Goal: Task Accomplishment & Management: Manage account settings

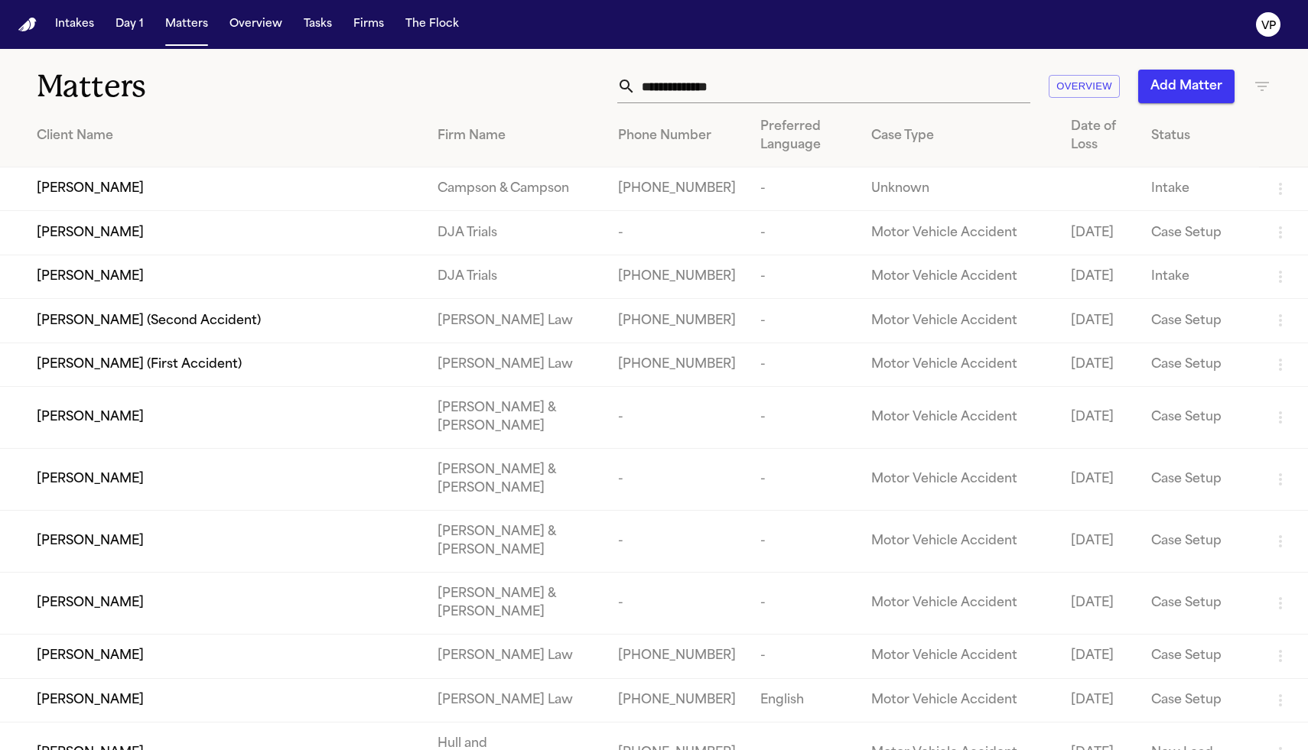
click at [1267, 84] on icon "button" at bounding box center [1262, 86] width 18 height 18
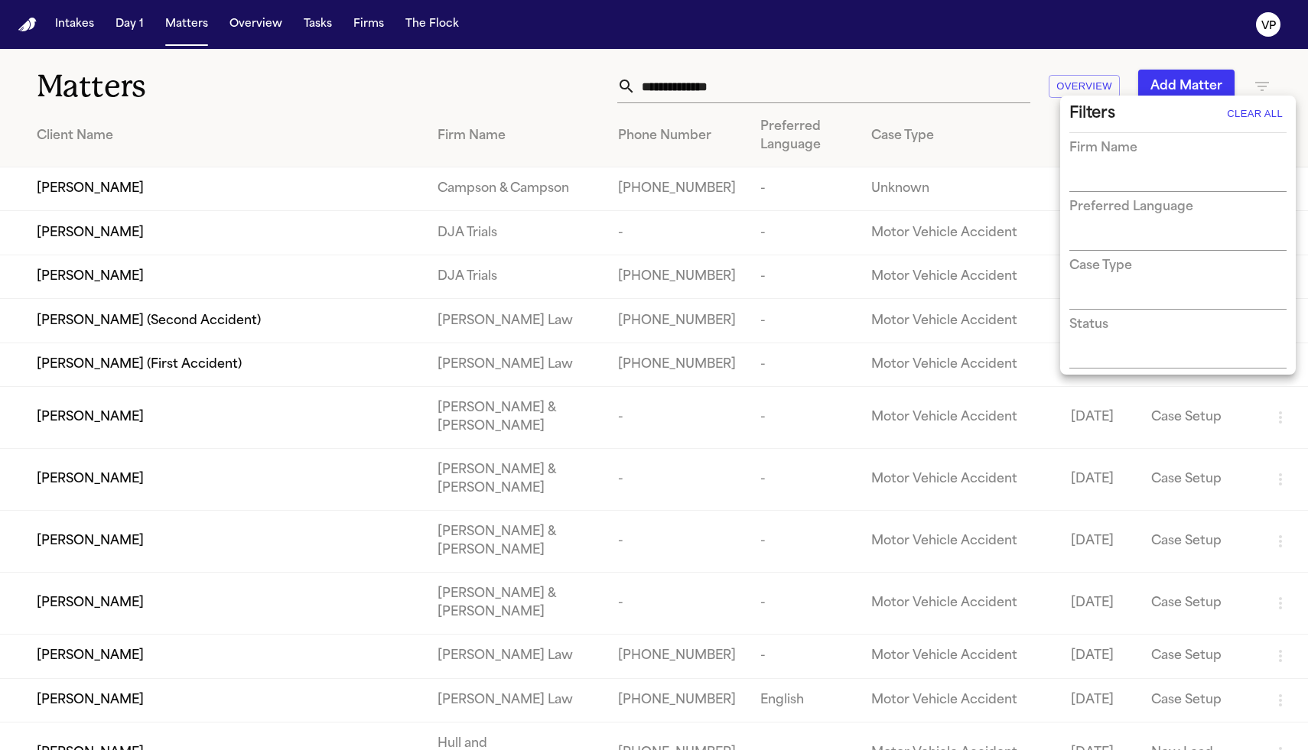
click at [467, 94] on div at bounding box center [654, 375] width 1308 height 750
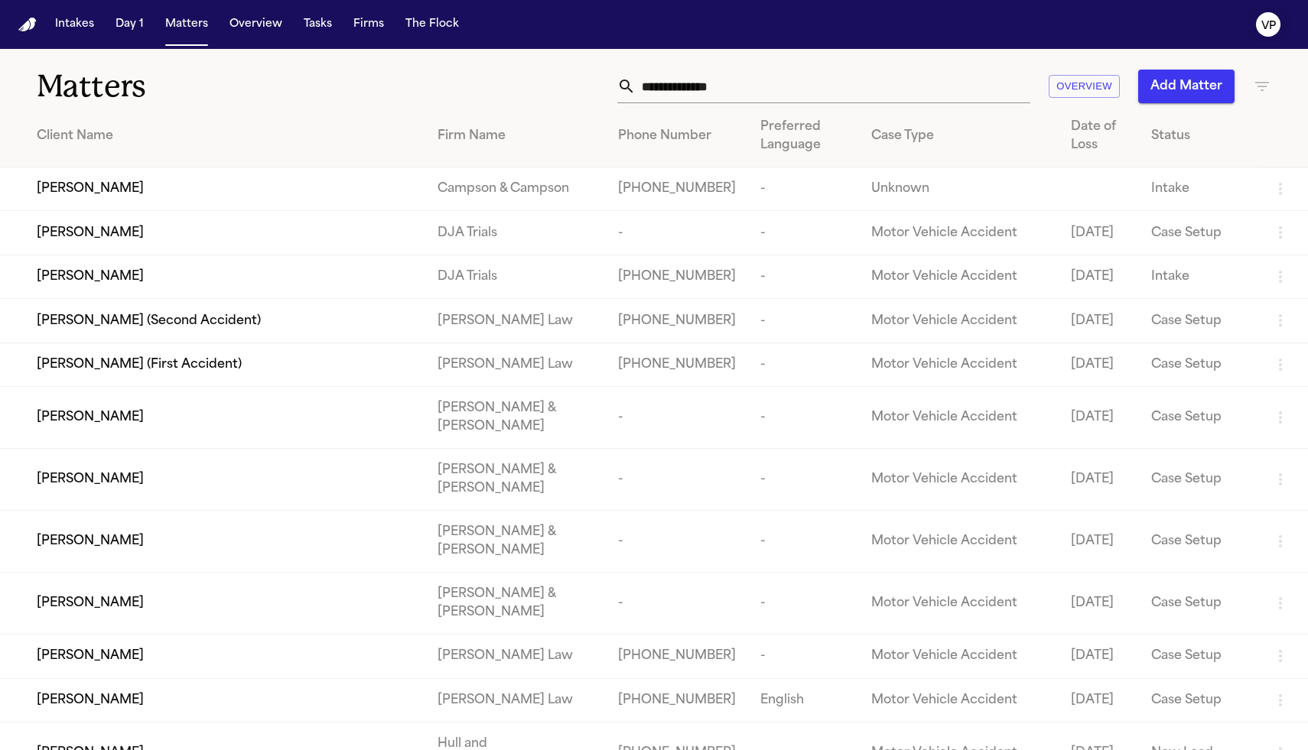
click at [1273, 30] on text "VP" at bounding box center [1268, 26] width 15 height 11
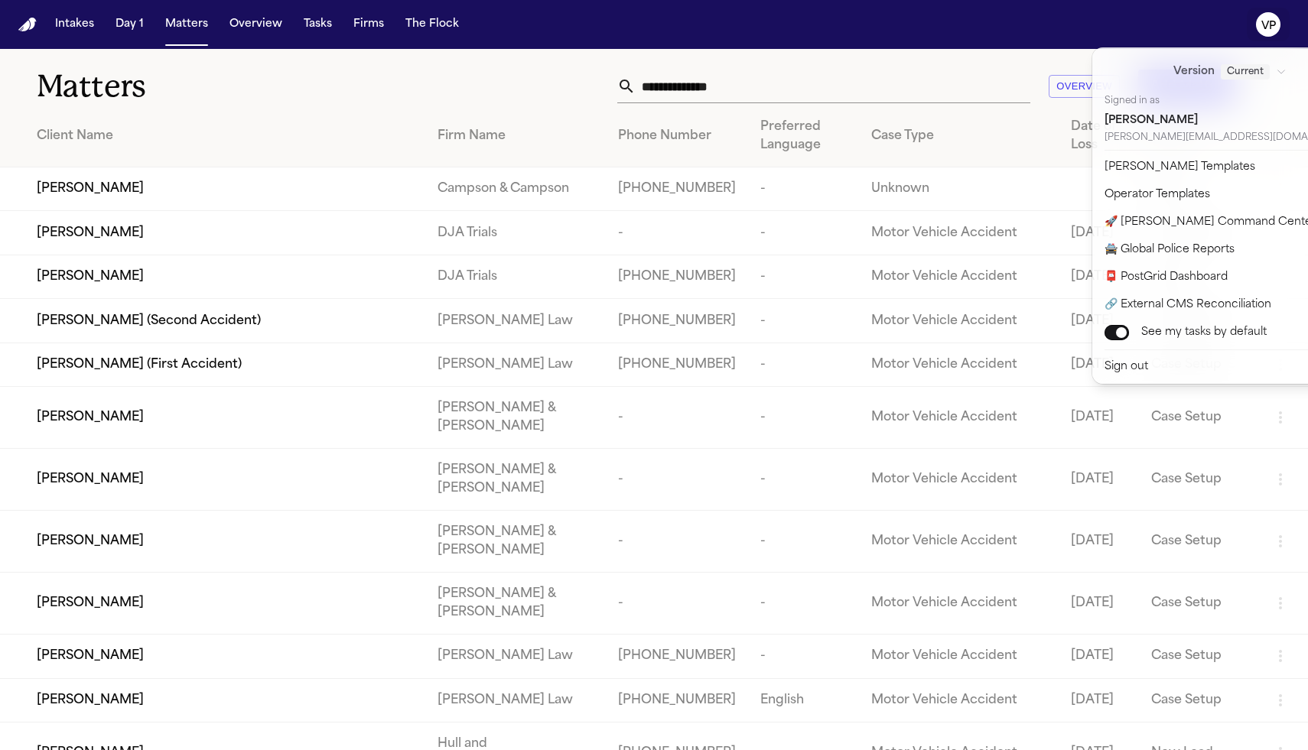
click at [1273, 30] on text "VP" at bounding box center [1268, 26] width 15 height 11
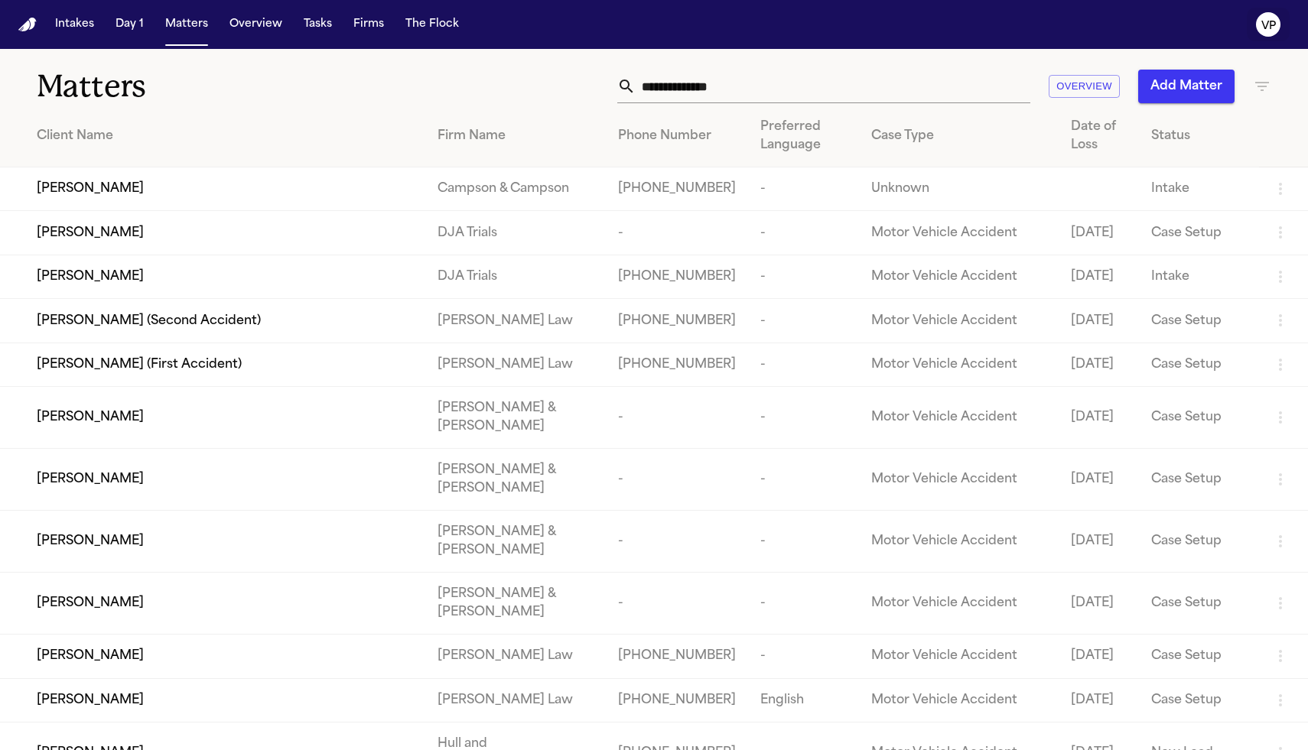
click at [1273, 30] on text "VP" at bounding box center [1268, 26] width 15 height 11
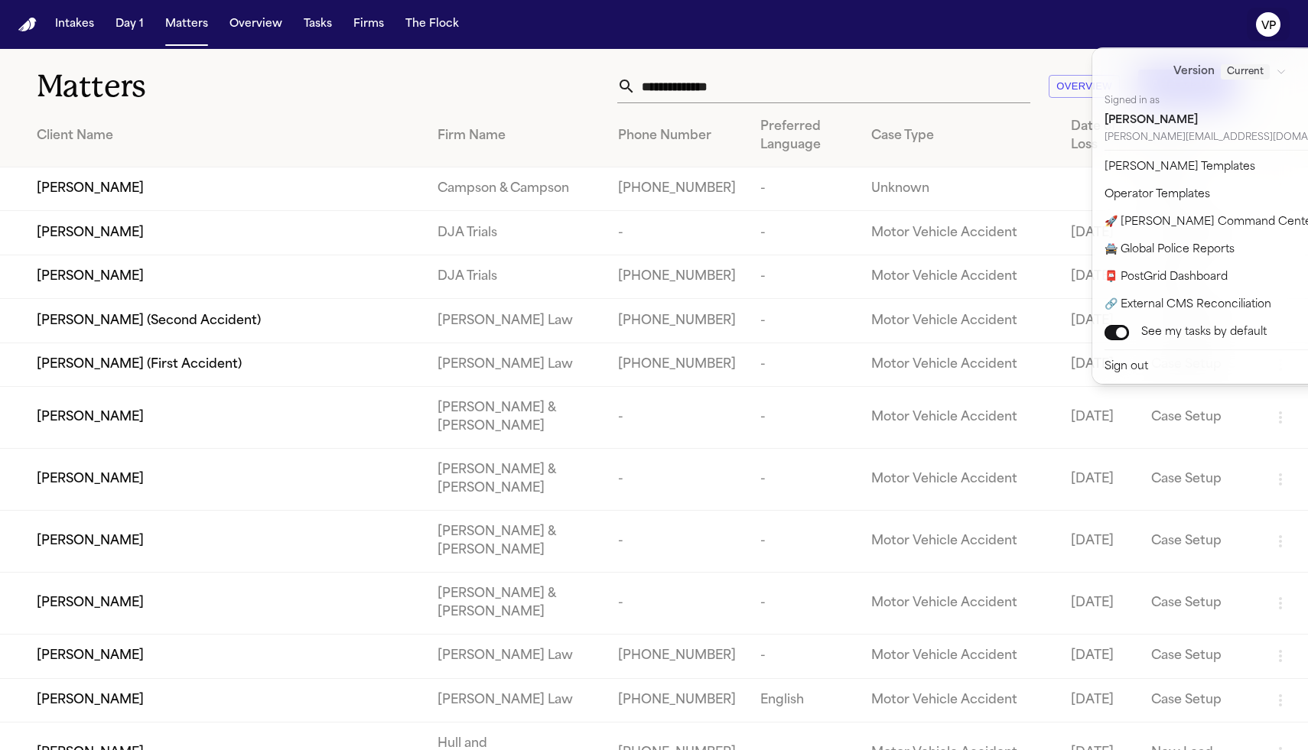
click at [990, 60] on div "Intakes Day 1 Matters Overview Tasks Firms The Flock VP Matters Overview Add Ma…" at bounding box center [654, 375] width 1308 height 750
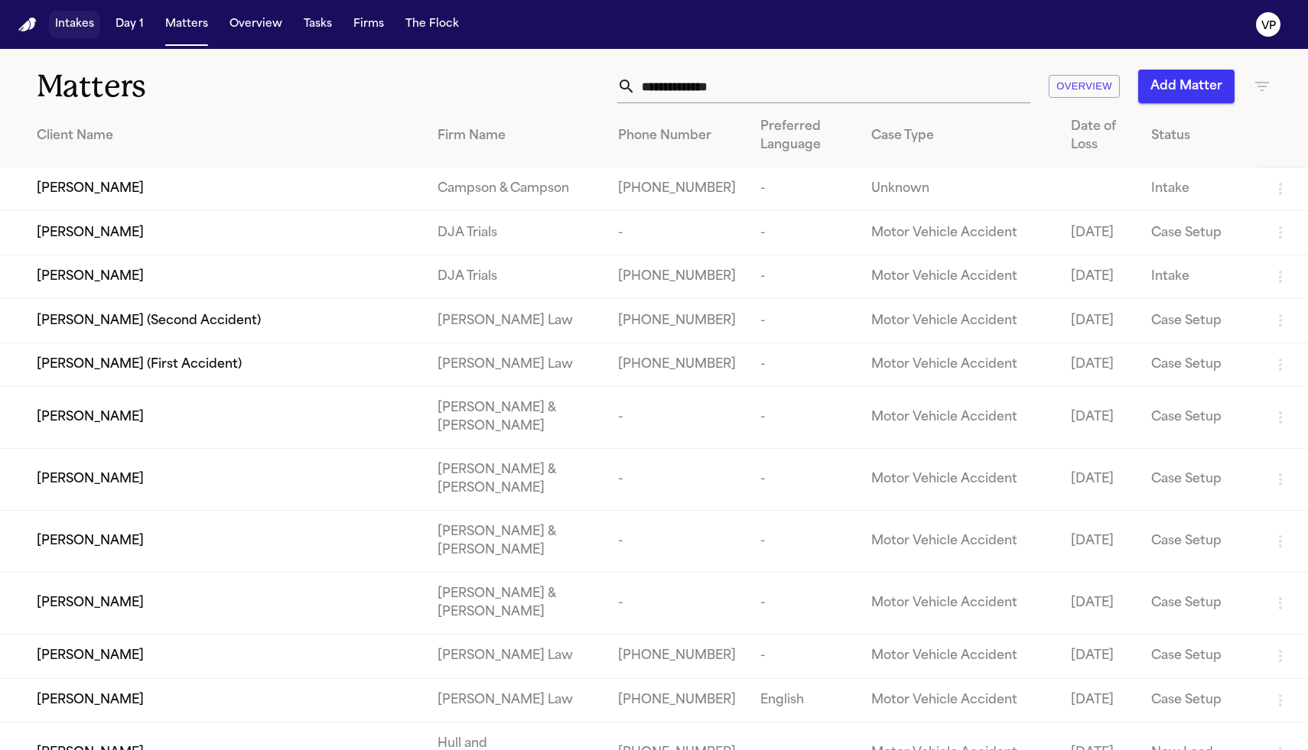
click at [73, 36] on button "Intakes" at bounding box center [74, 25] width 51 height 28
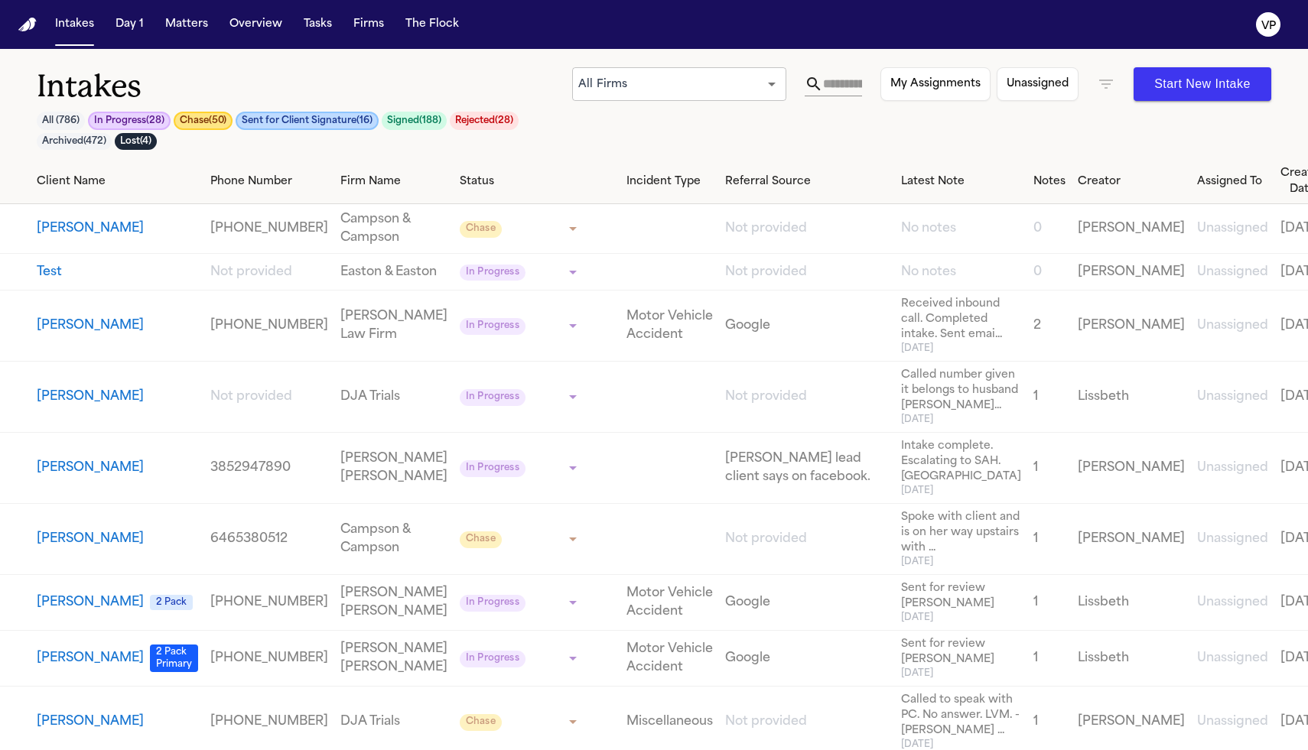
click at [771, 78] on body "**********" at bounding box center [654, 375] width 1308 height 750
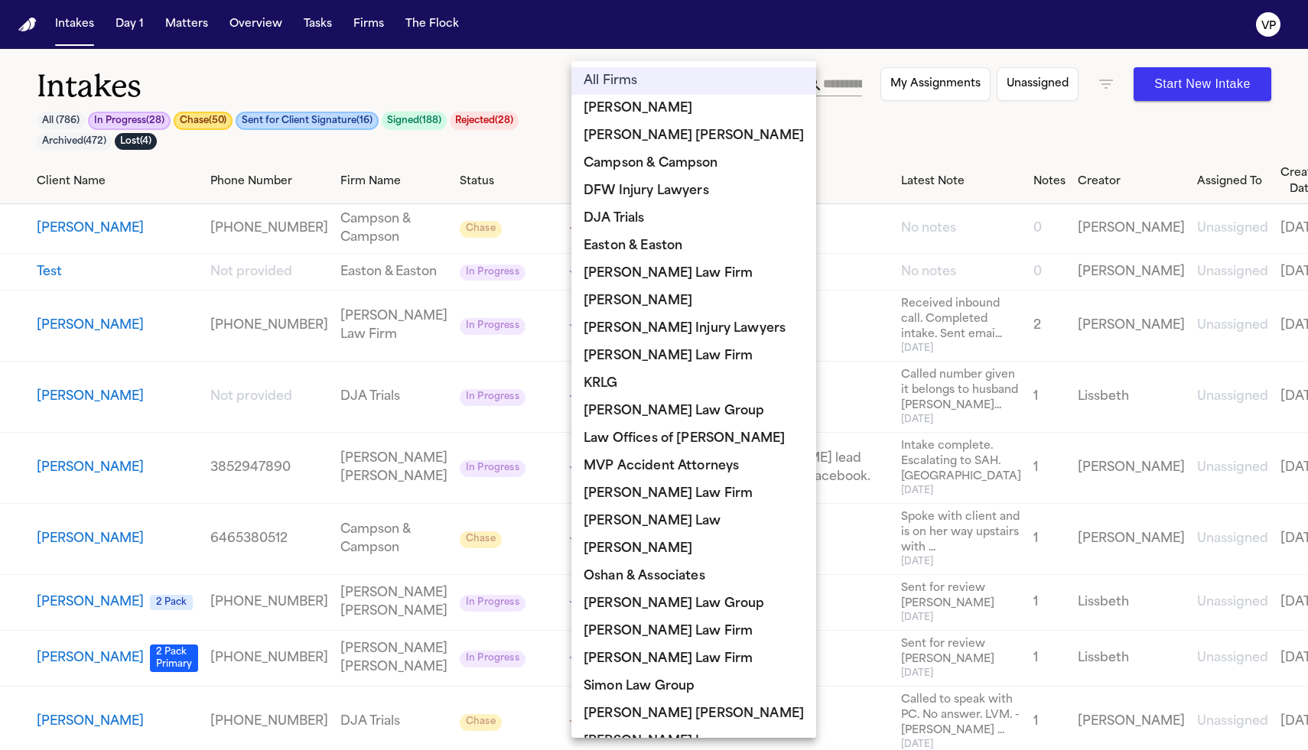
click at [717, 140] on li "[PERSON_NAME] [PERSON_NAME]" at bounding box center [693, 136] width 245 height 28
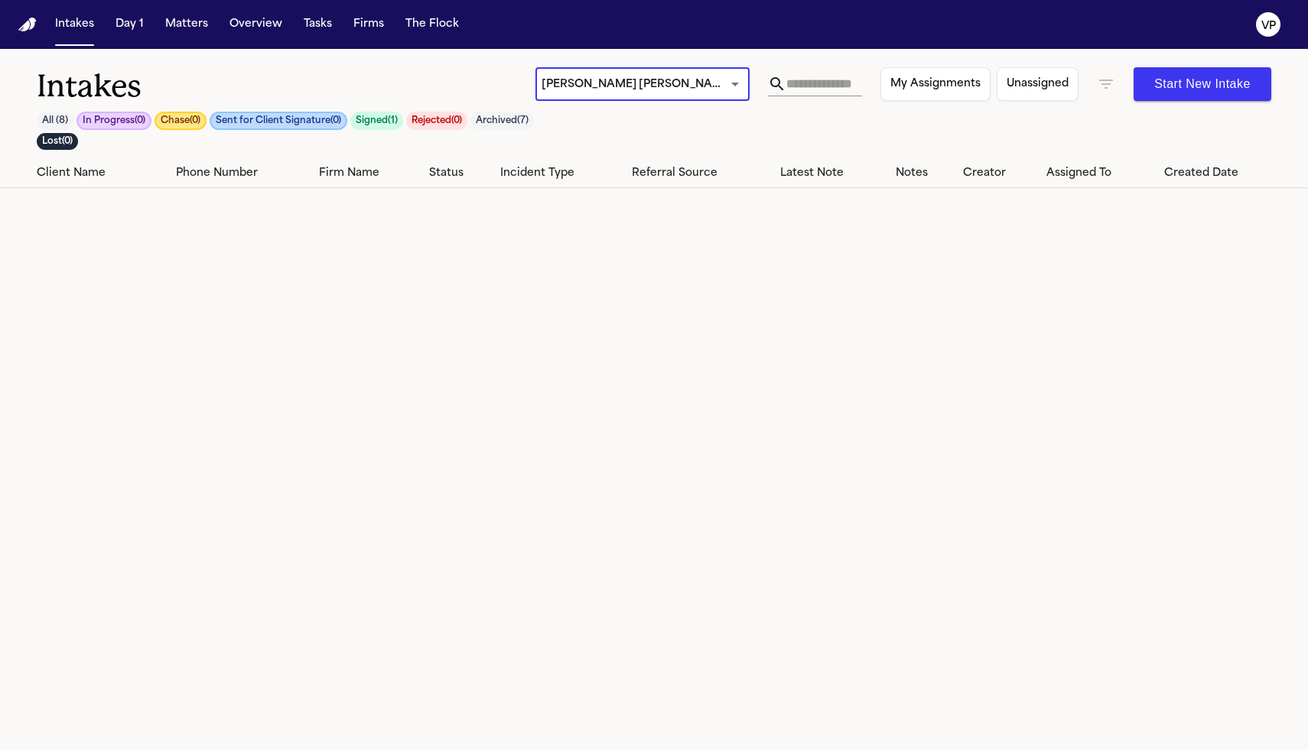
click at [737, 81] on body "**********" at bounding box center [654, 375] width 1308 height 750
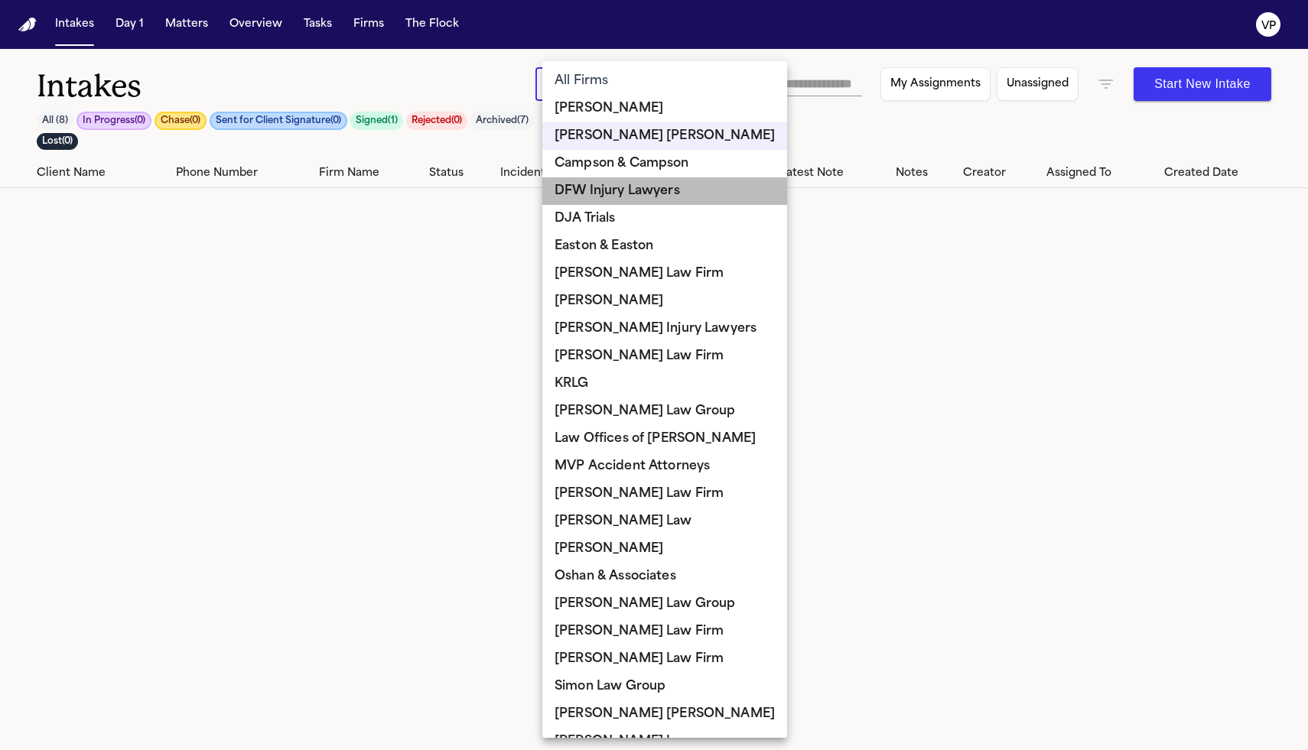
click at [704, 195] on li "DFW Injury Lawyers" at bounding box center [664, 191] width 245 height 28
type input "**********"
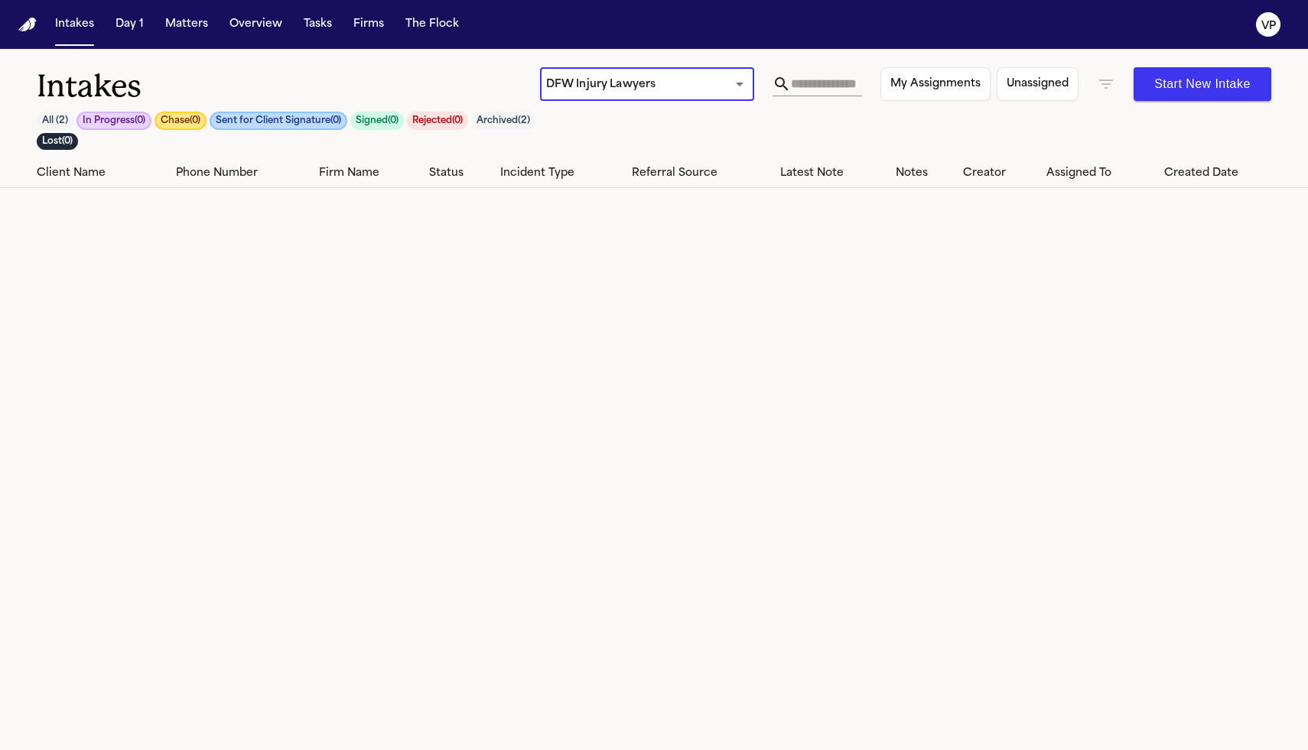
click at [927, 137] on div "**********" at bounding box center [654, 113] width 1235 height 92
click at [188, 26] on button "Matters" at bounding box center [186, 25] width 55 height 28
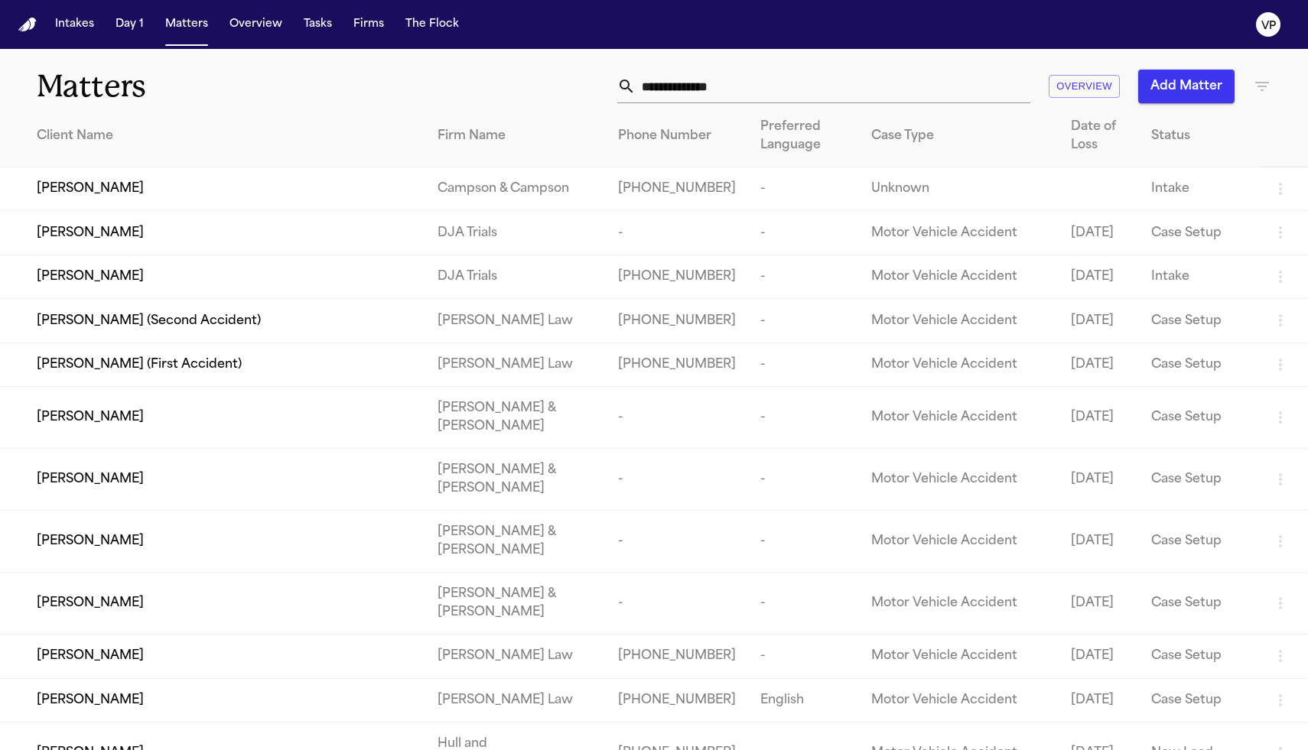
click at [1263, 83] on icon "button" at bounding box center [1262, 86] width 14 height 9
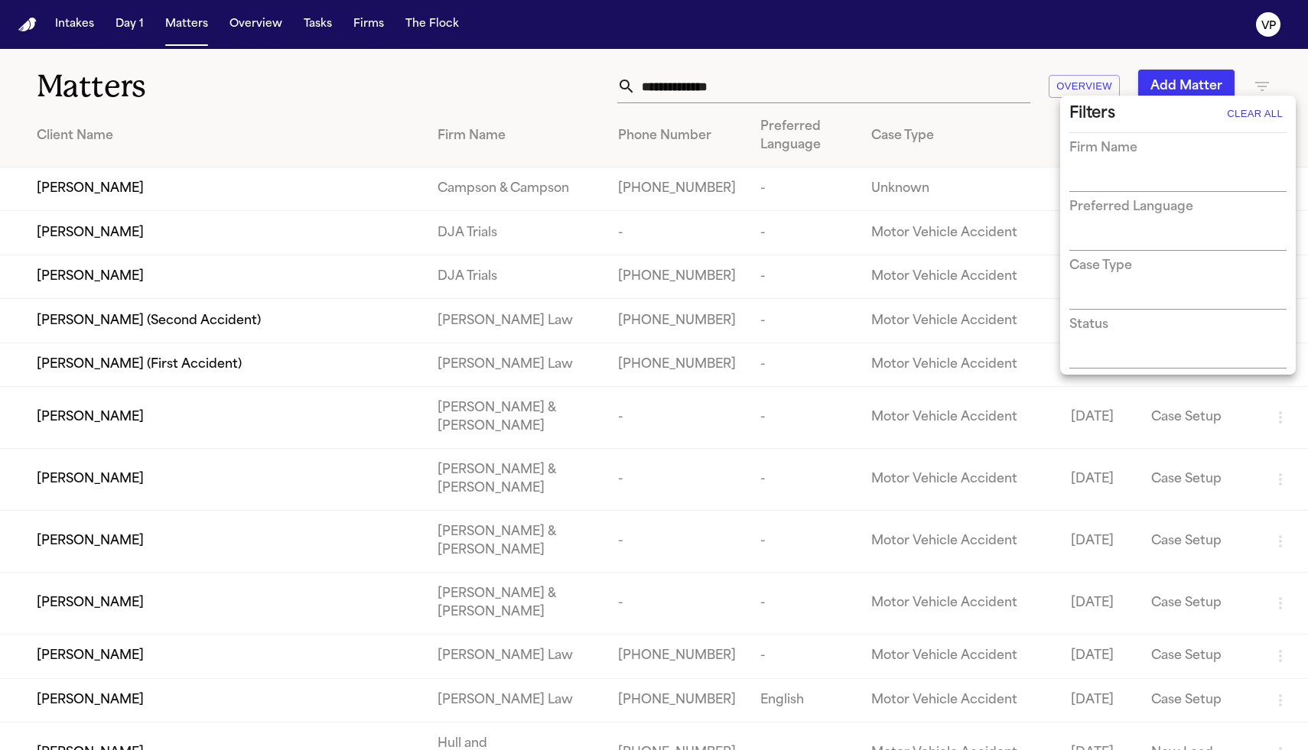
click at [1150, 162] on div "Firm Name" at bounding box center [1177, 165] width 217 height 53
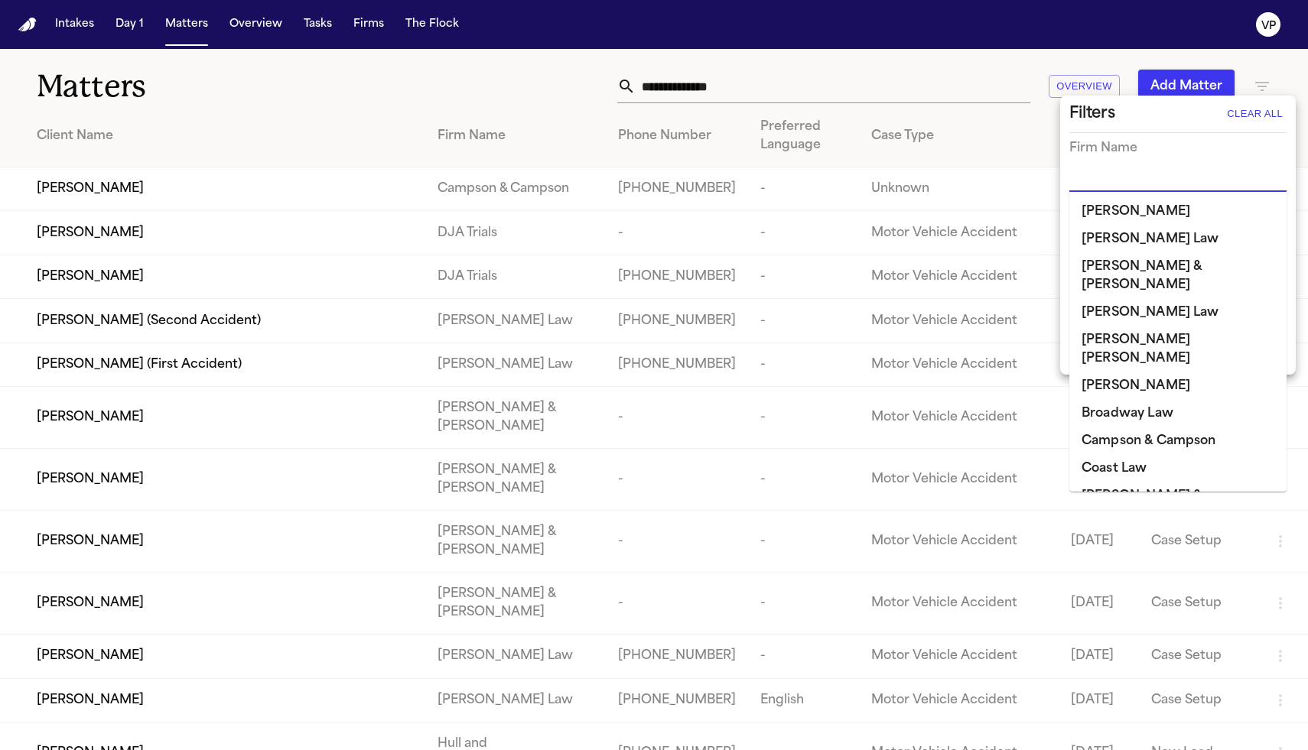
click at [1164, 171] on input "text" at bounding box center [1166, 180] width 194 height 21
click at [1147, 327] on li "[PERSON_NAME] [PERSON_NAME]" at bounding box center [1177, 350] width 217 height 46
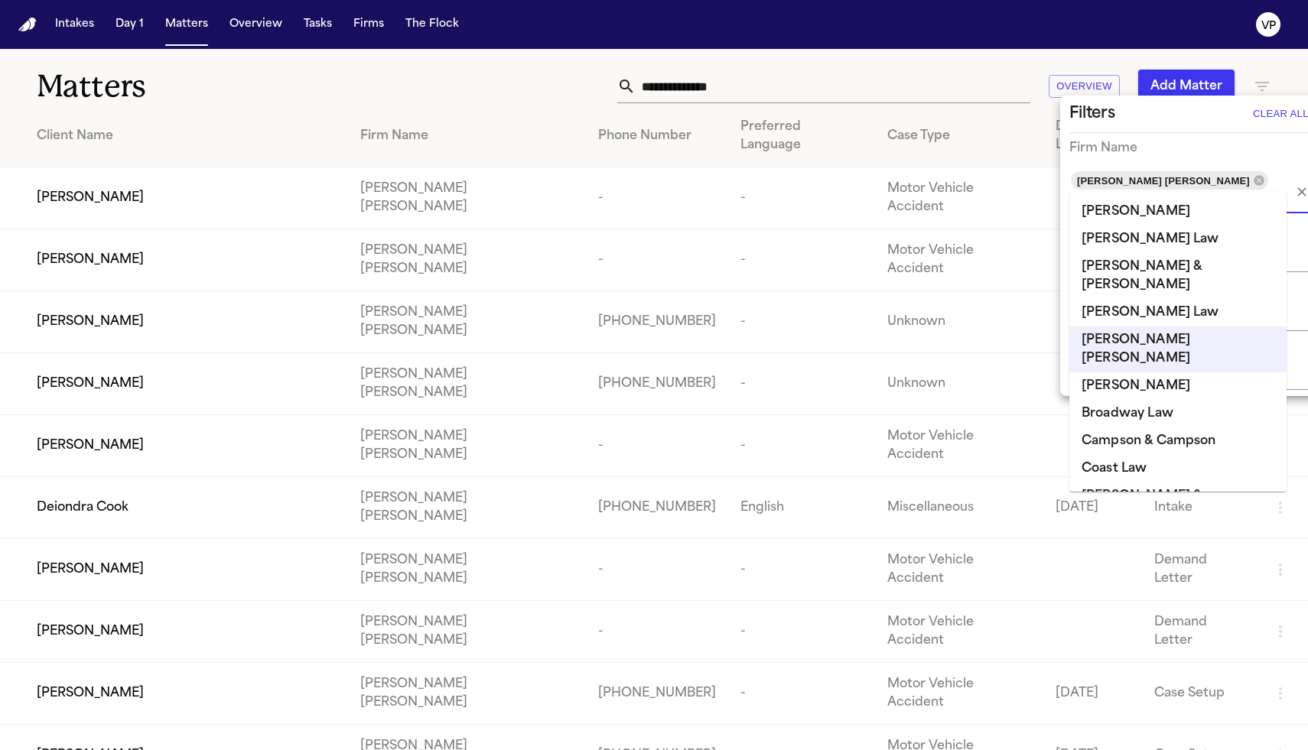
click at [558, 73] on div at bounding box center [654, 375] width 1308 height 750
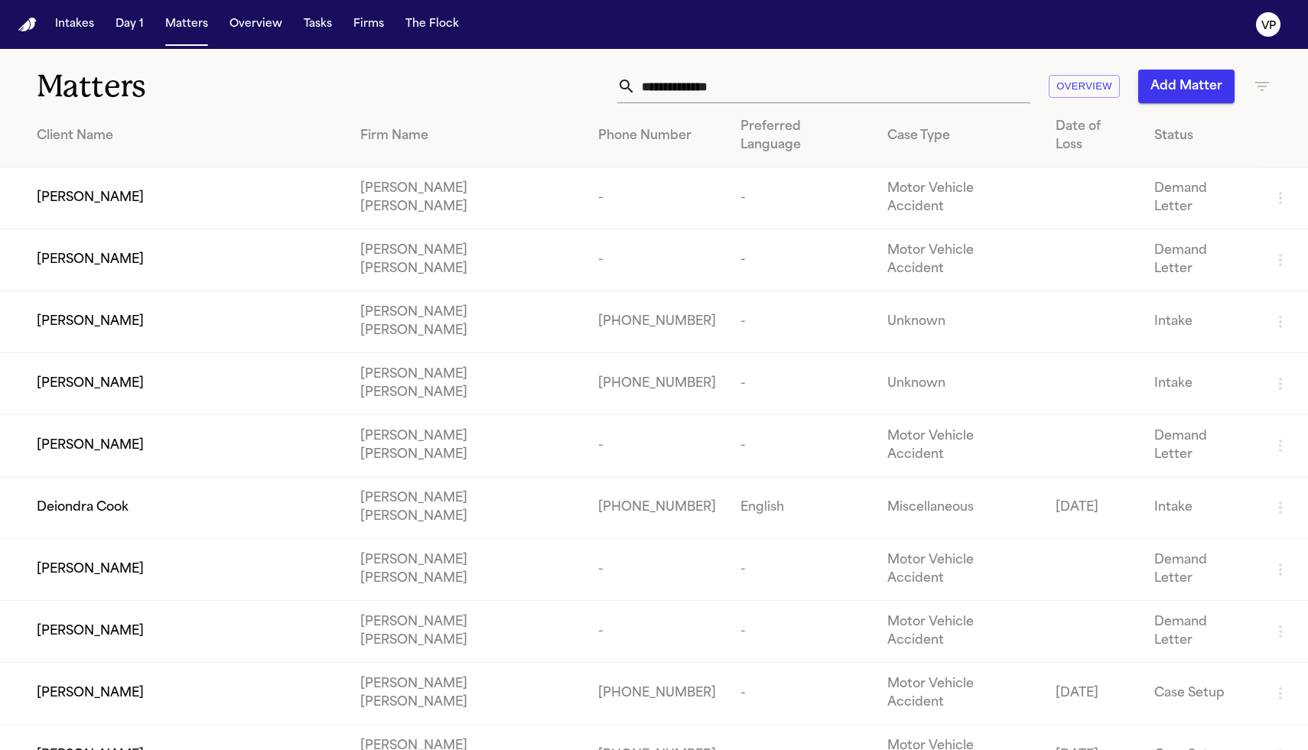
click at [1285, 87] on div "Matters Overview Add Matter" at bounding box center [654, 77] width 1308 height 57
click at [1267, 83] on icon "button" at bounding box center [1262, 86] width 18 height 18
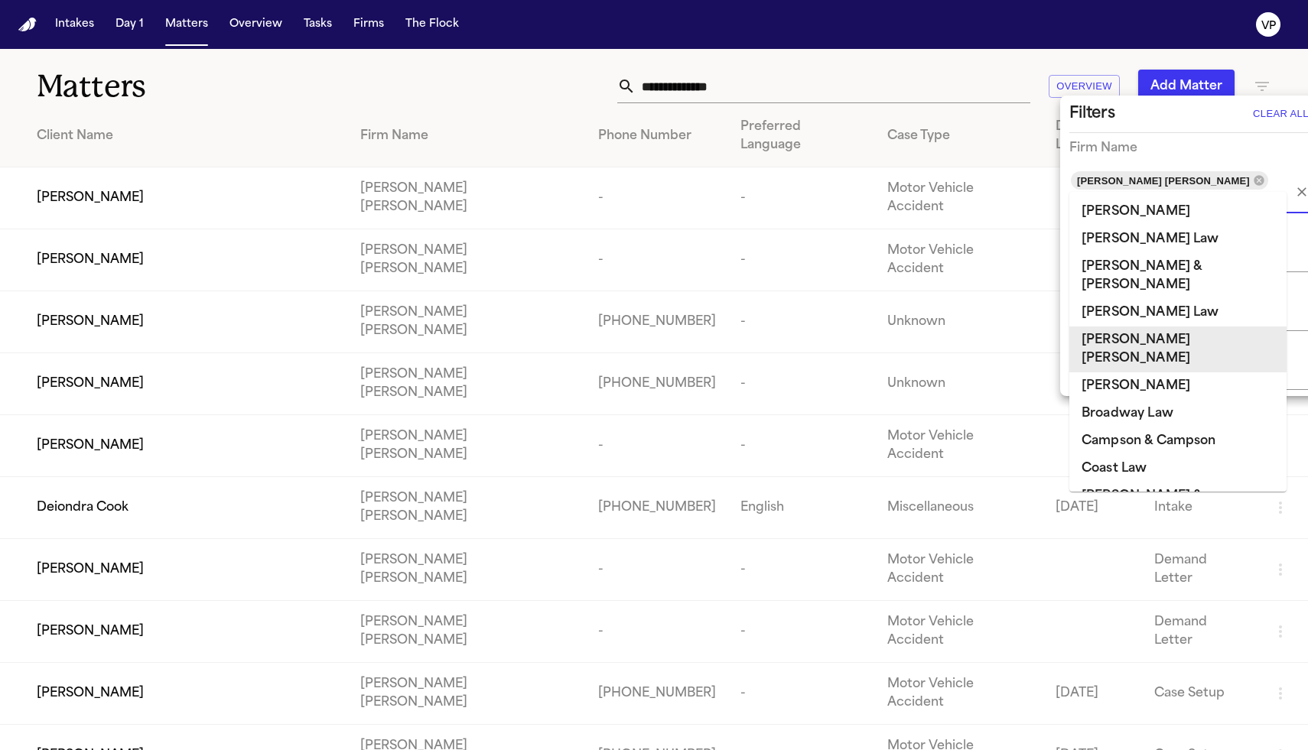
click at [1186, 191] on input "text" at bounding box center [1169, 201] width 200 height 21
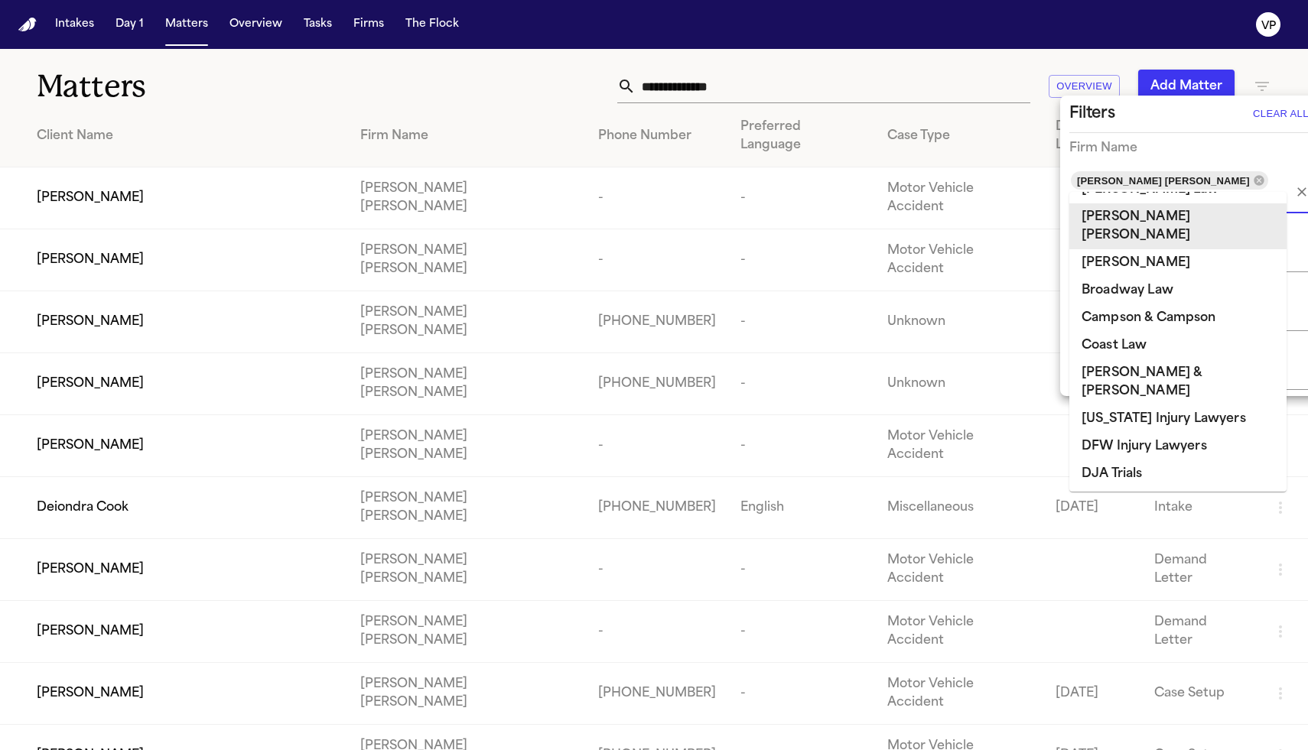
scroll to position [125, 0]
click at [1151, 431] on li "DFW Injury Lawyers" at bounding box center [1177, 445] width 217 height 28
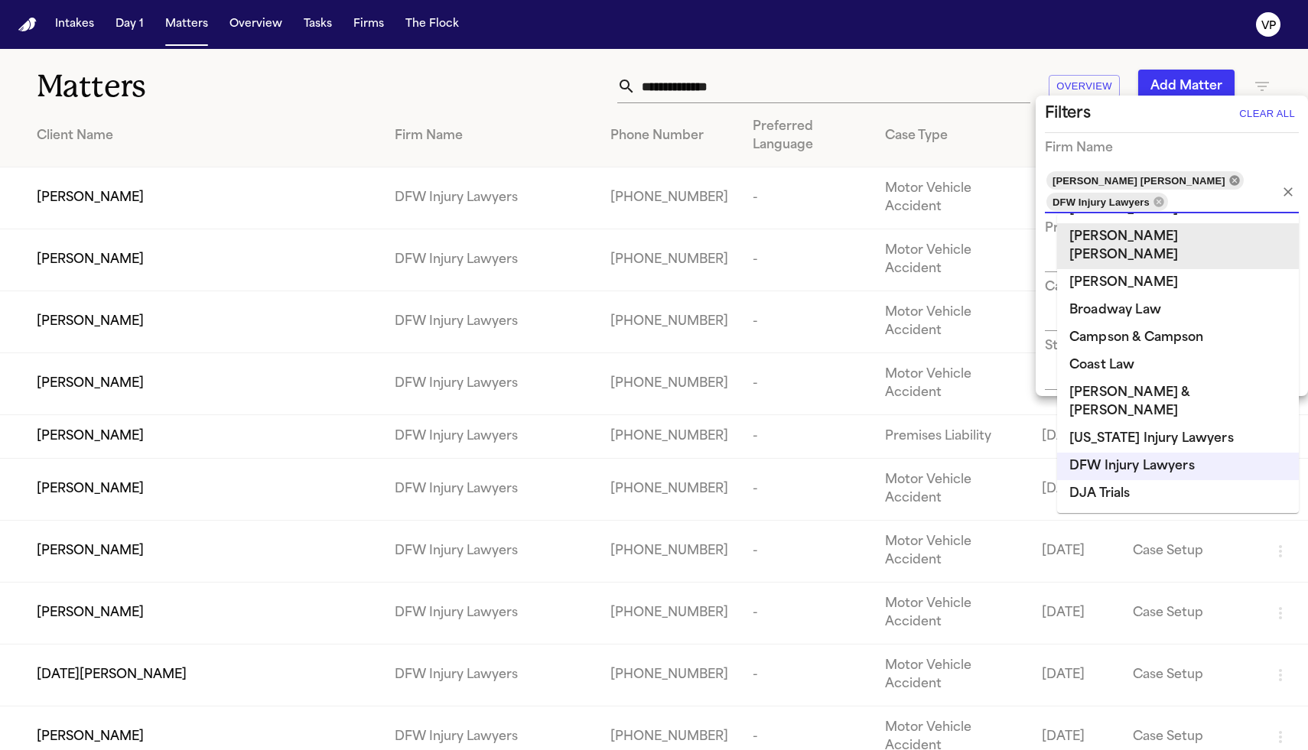
click at [1229, 182] on icon at bounding box center [1234, 180] width 10 height 10
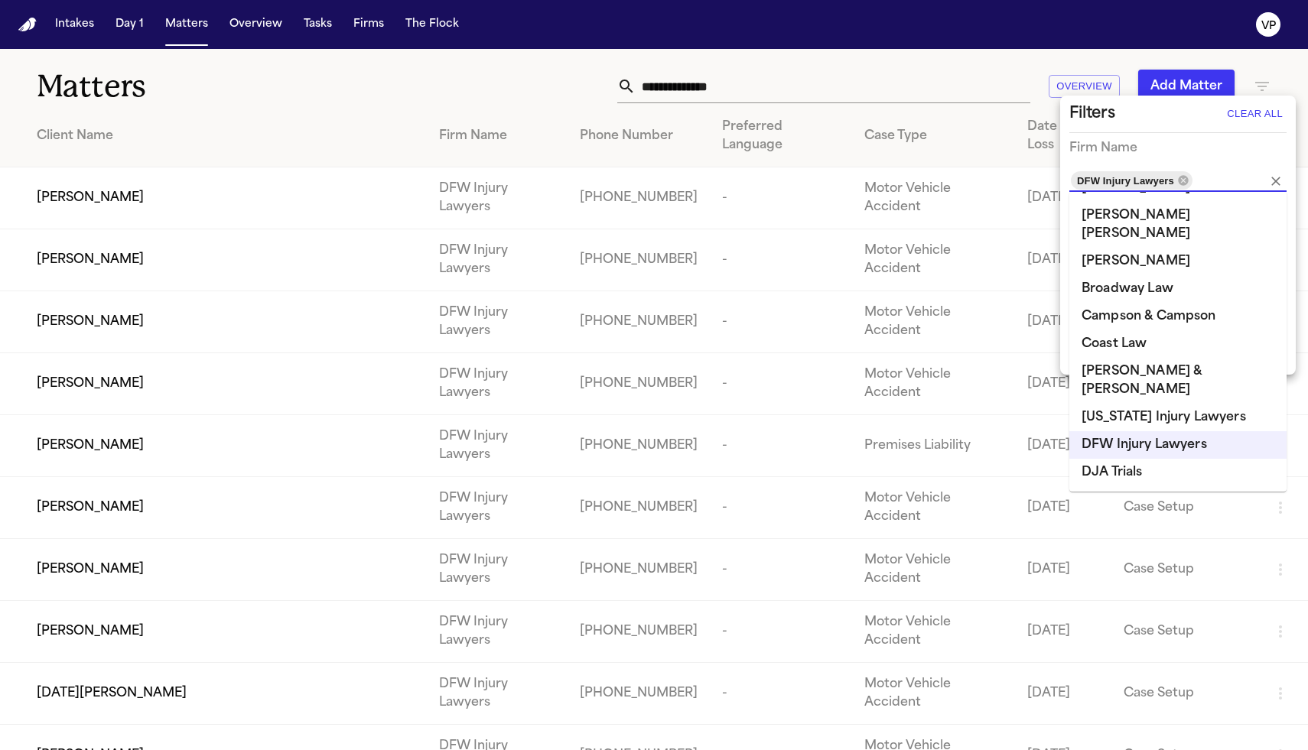
click at [561, 72] on div at bounding box center [654, 375] width 1308 height 750
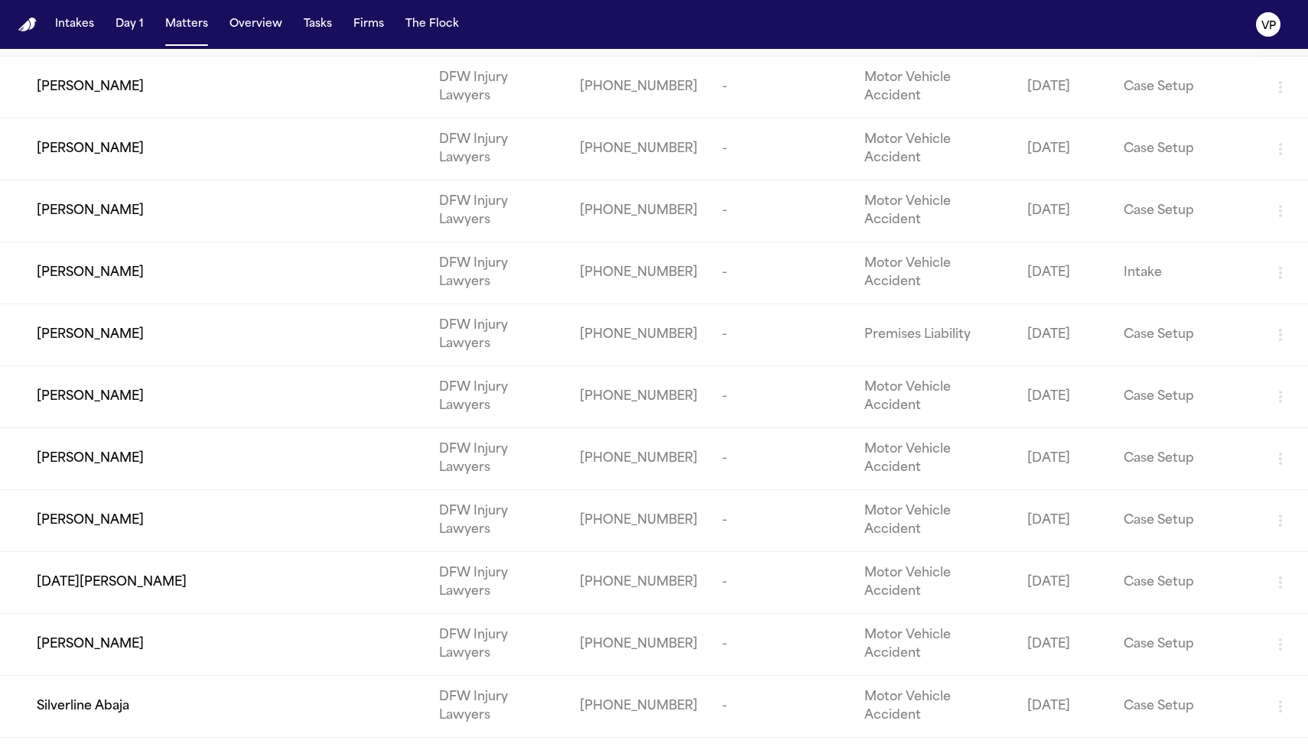
scroll to position [0, 0]
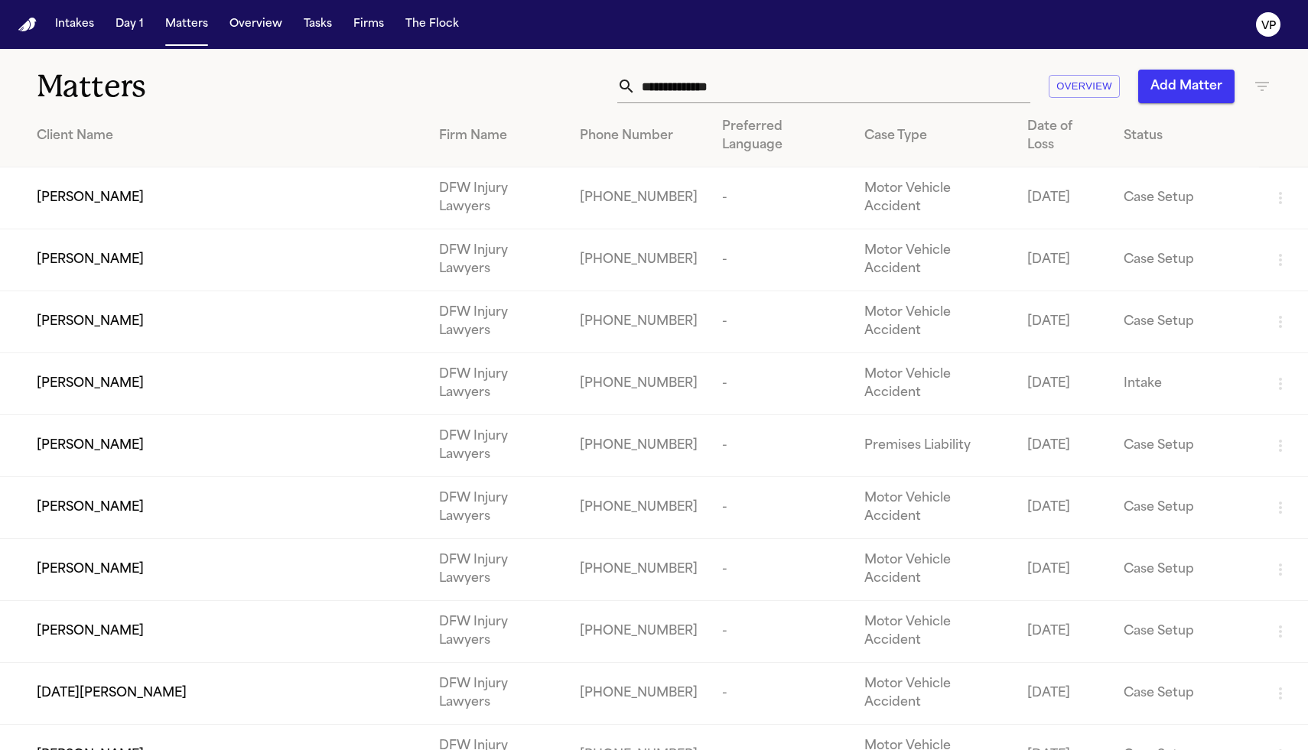
click at [1254, 96] on div "Overview Add Matter" at bounding box center [830, 87] width 882 height 34
click at [1263, 86] on icon "button" at bounding box center [1262, 86] width 14 height 9
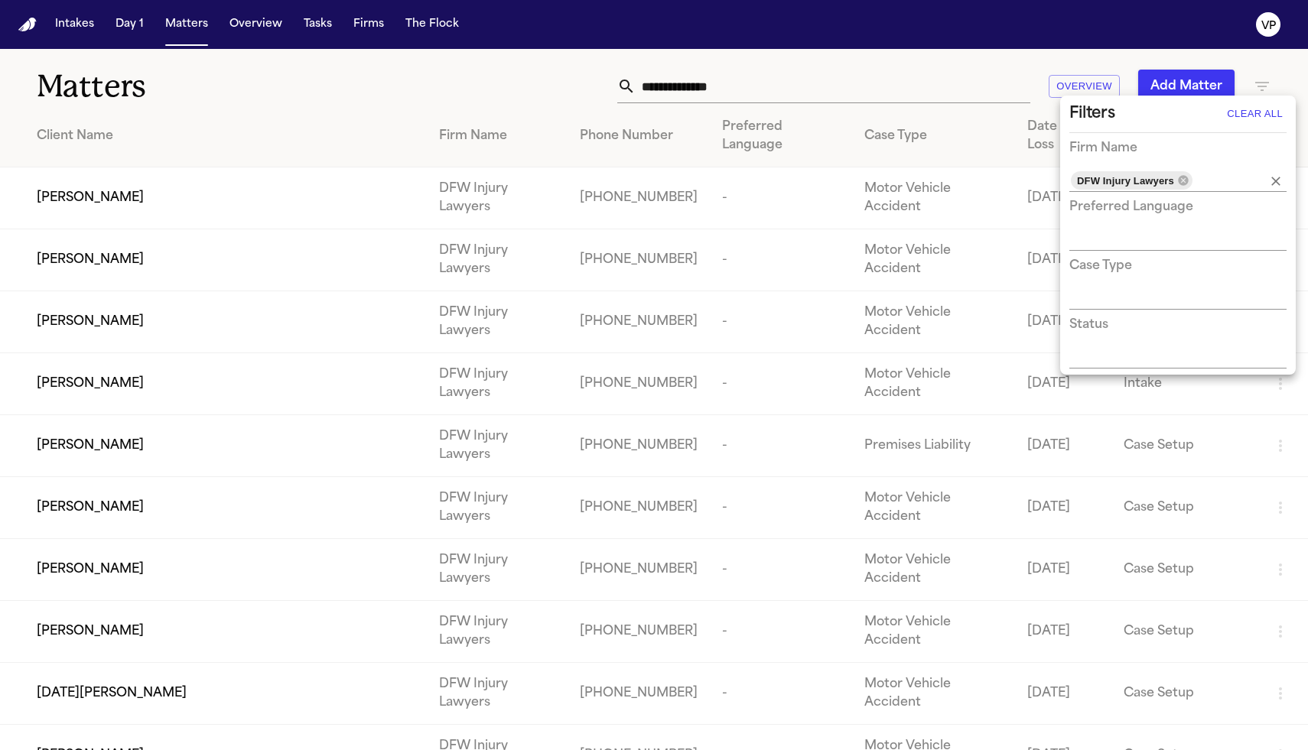
click at [1206, 177] on input "text" at bounding box center [1219, 180] width 50 height 21
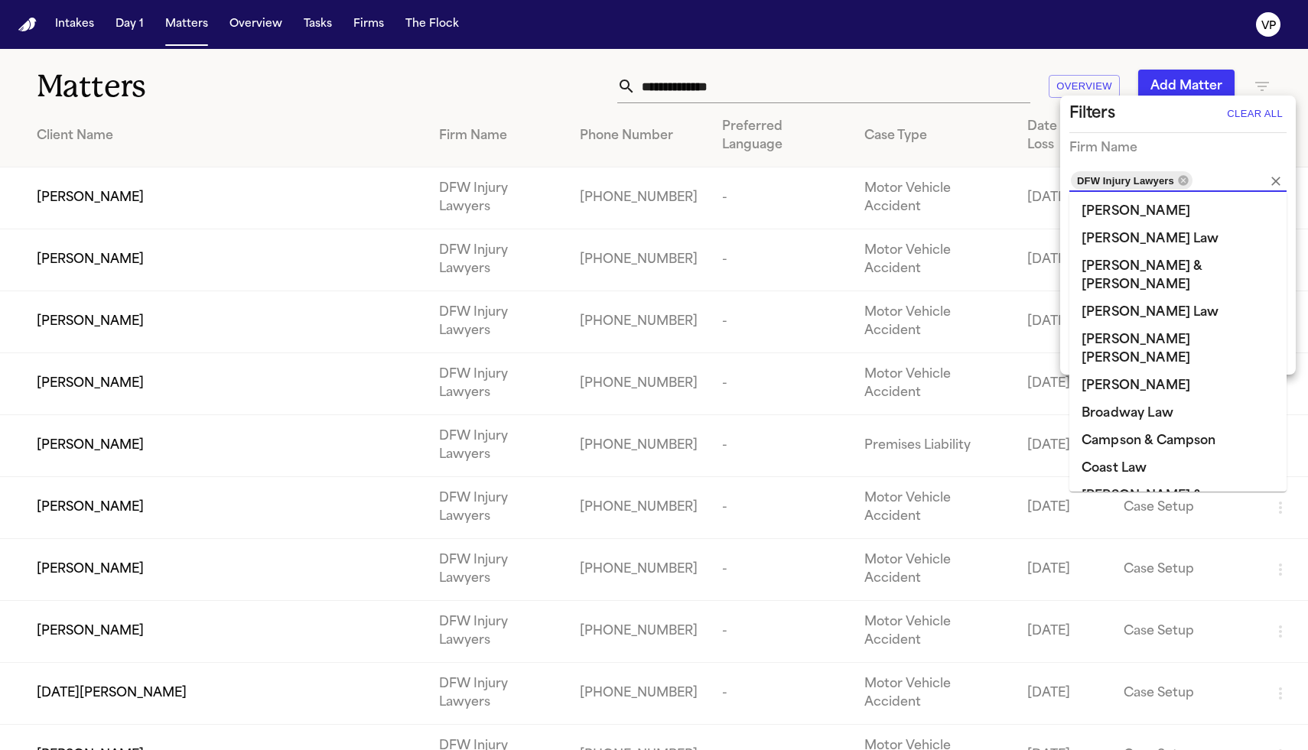
click at [1139, 327] on li "[PERSON_NAME] [PERSON_NAME]" at bounding box center [1177, 350] width 217 height 46
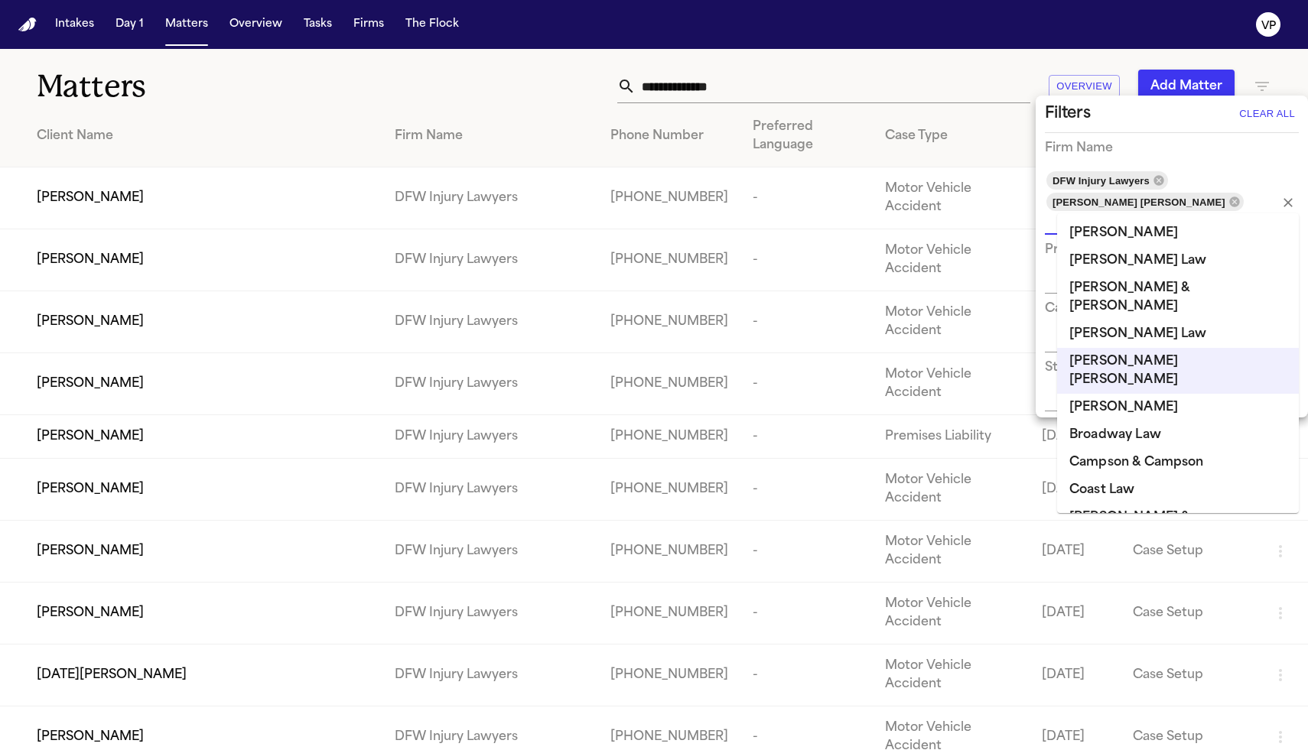
click at [1147, 115] on div "Filters Clear All" at bounding box center [1172, 114] width 254 height 24
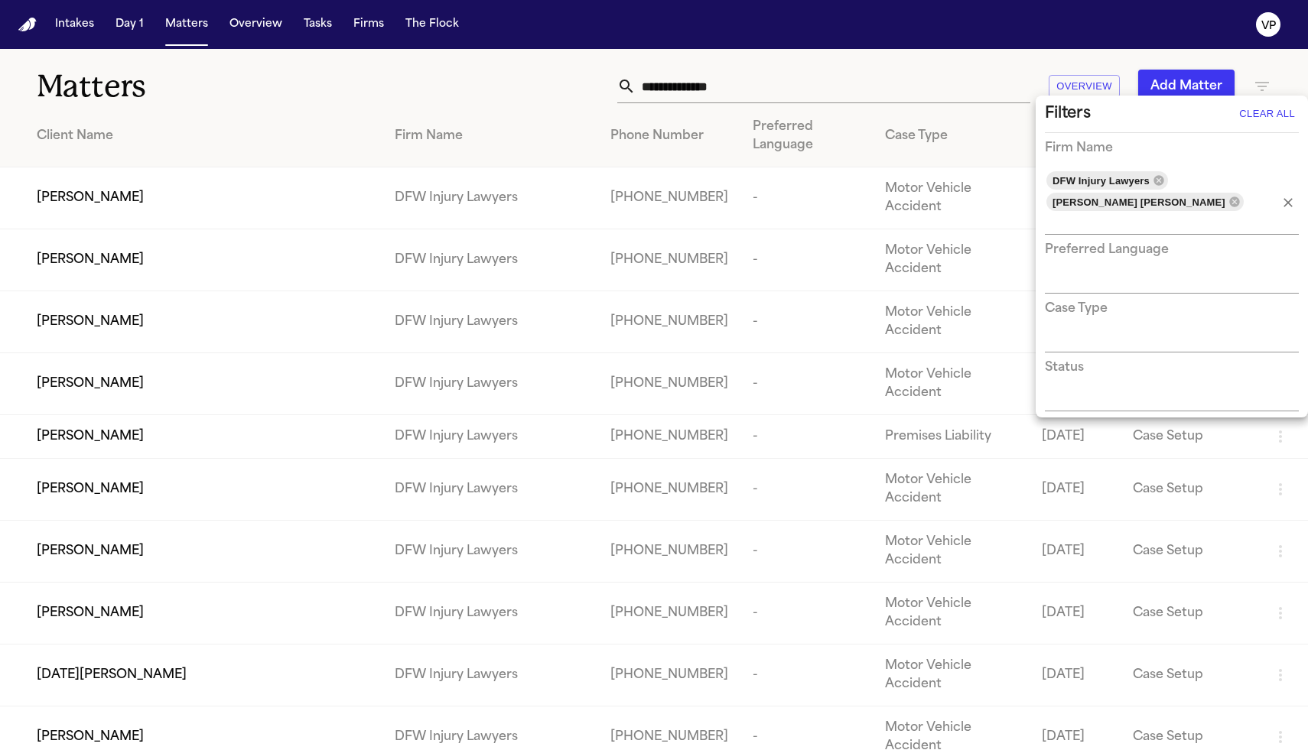
click at [1194, 184] on div "DFW Injury Lawyers [PERSON_NAME] [PERSON_NAME]" at bounding box center [1172, 202] width 254 height 65
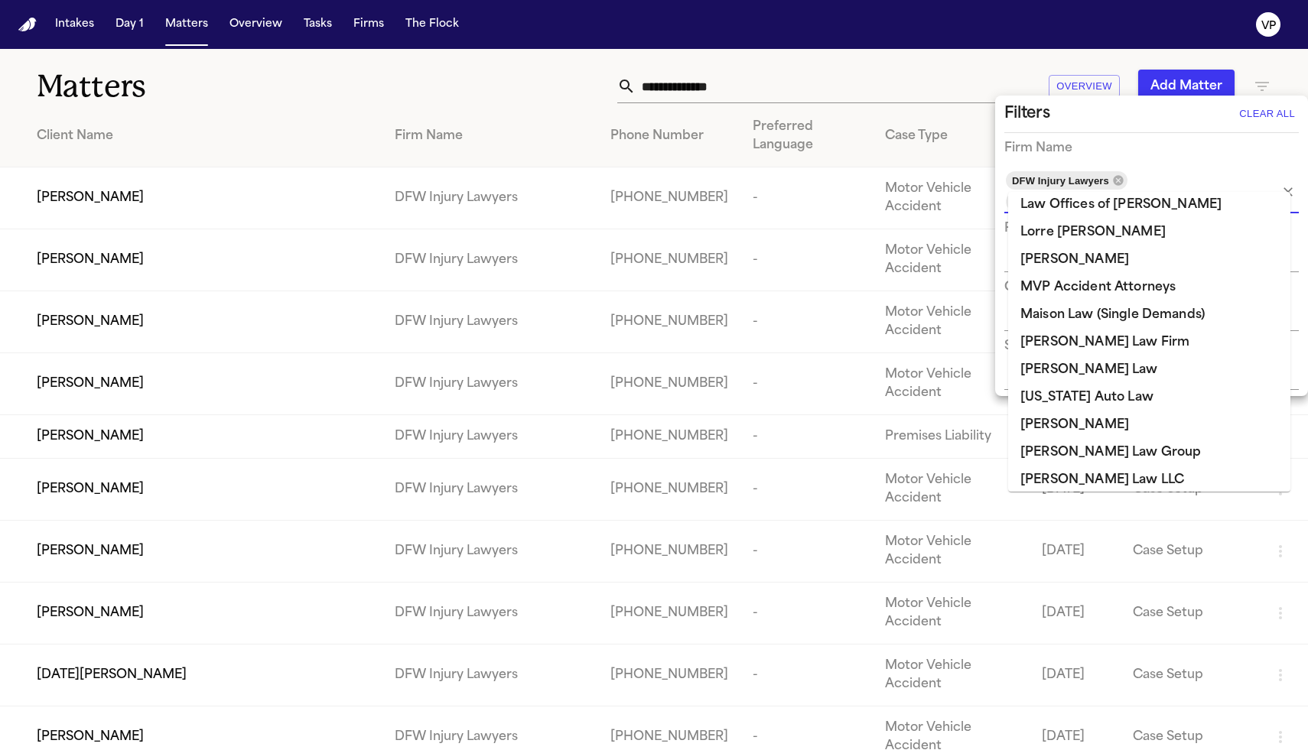
scroll to position [1089, 0]
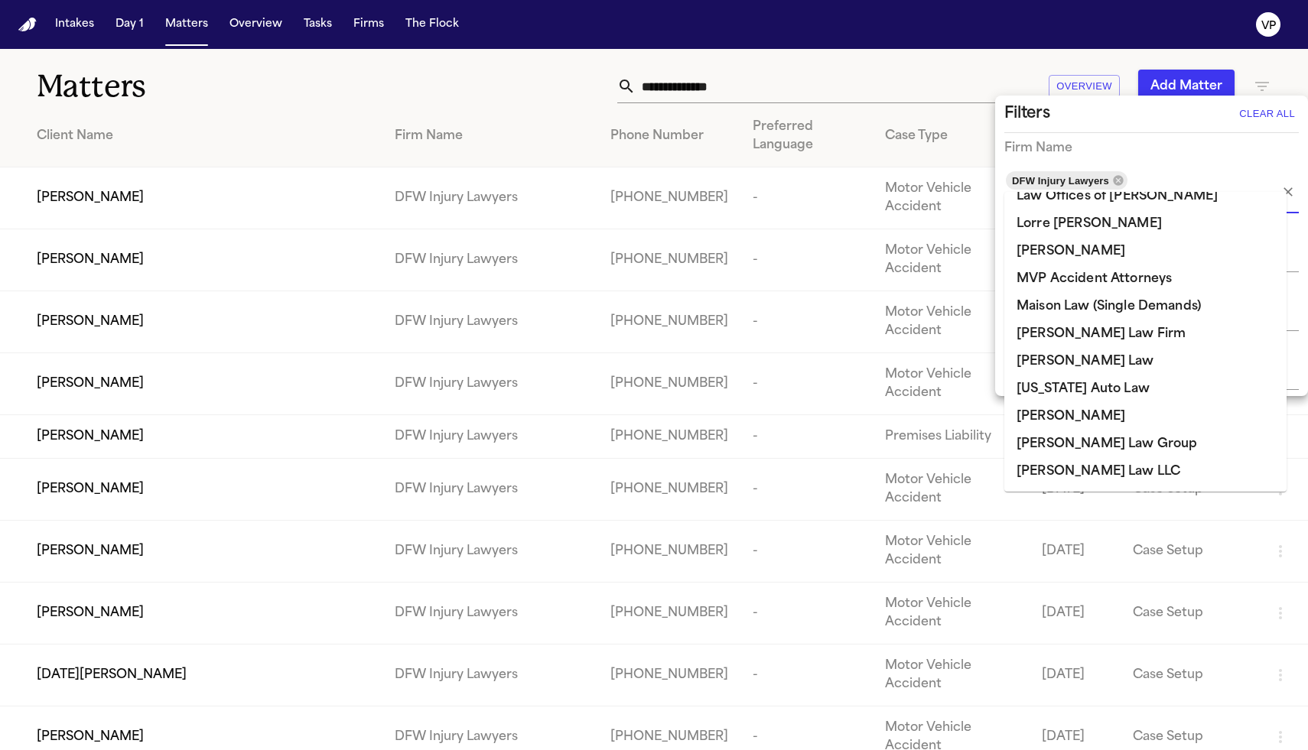
click at [1154, 354] on li "[PERSON_NAME] Law" at bounding box center [1145, 362] width 282 height 28
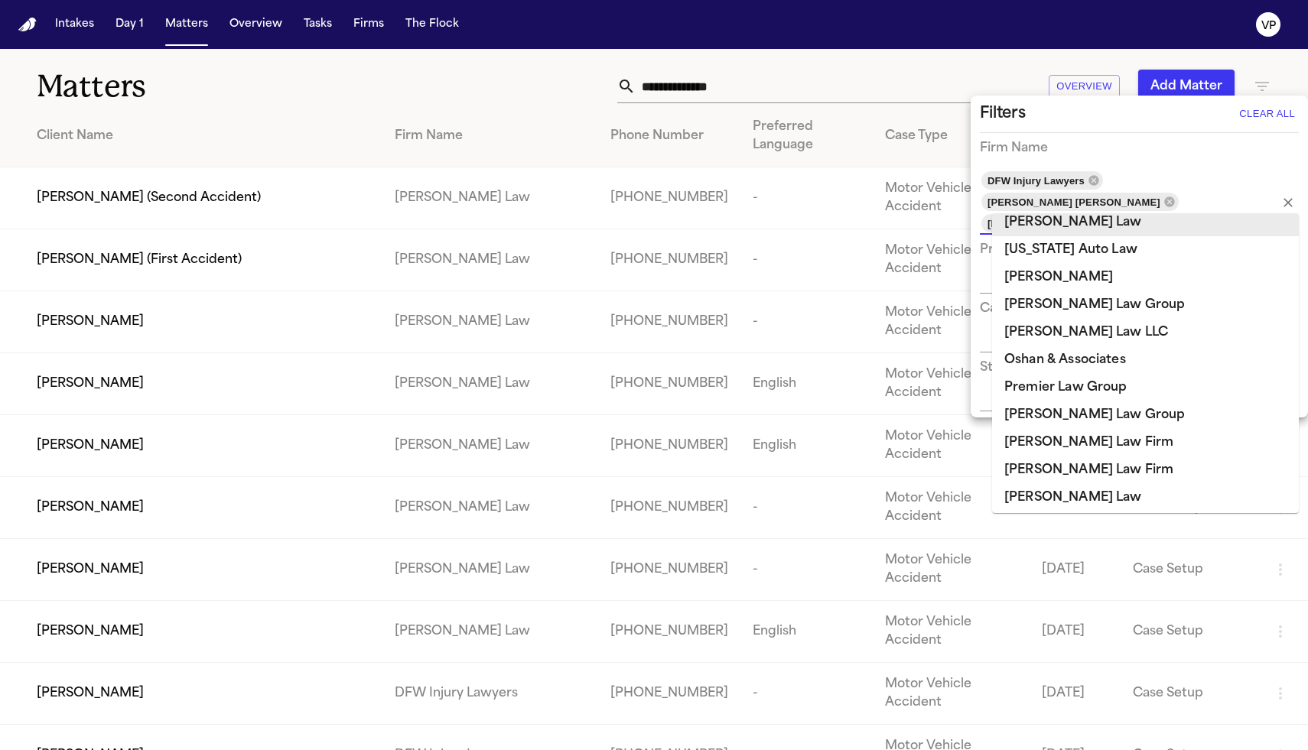
scroll to position [1259, 0]
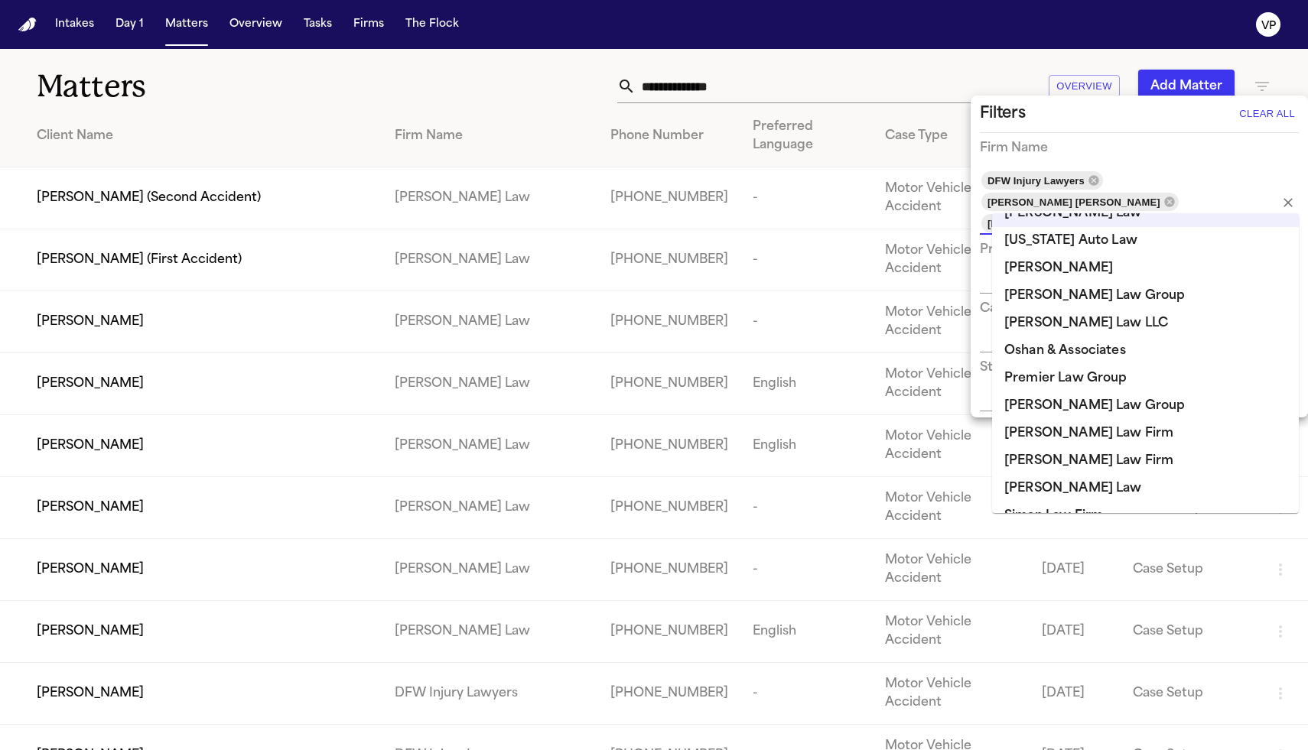
click at [1118, 405] on li "[PERSON_NAME] Law Group" at bounding box center [1145, 406] width 307 height 28
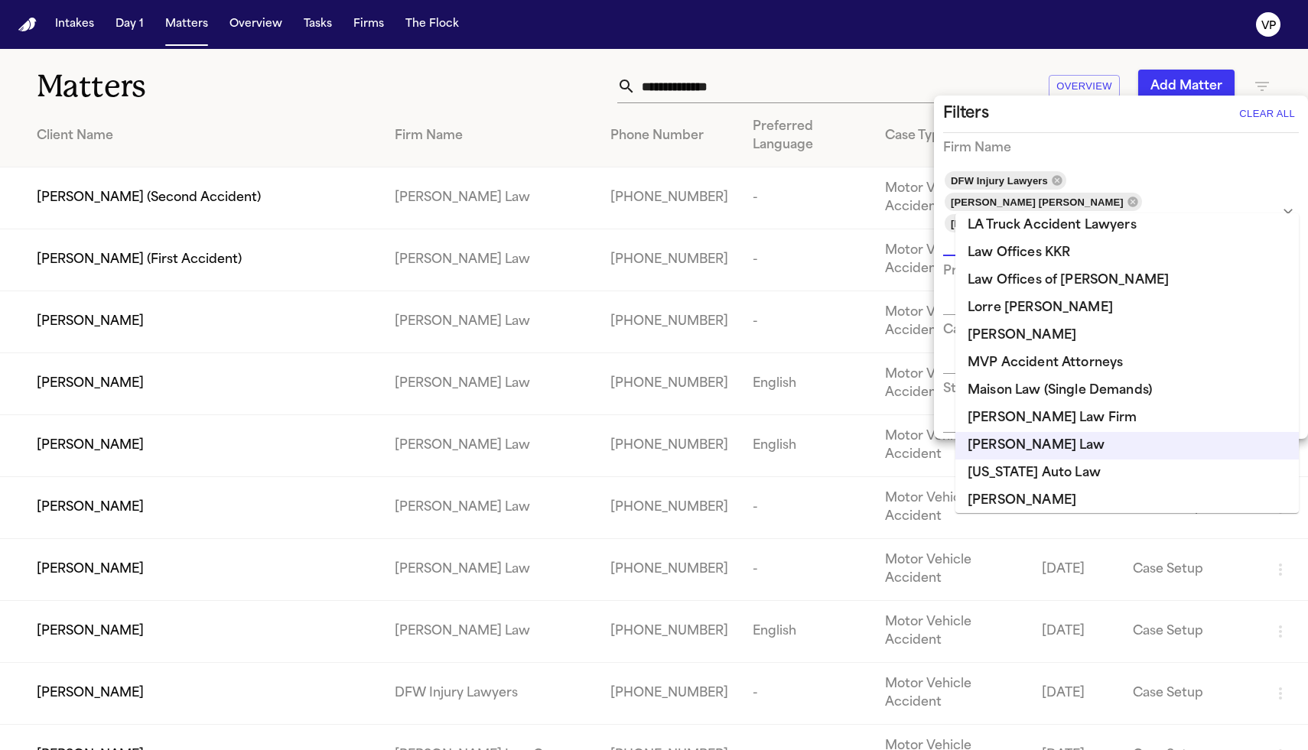
scroll to position [0, 0]
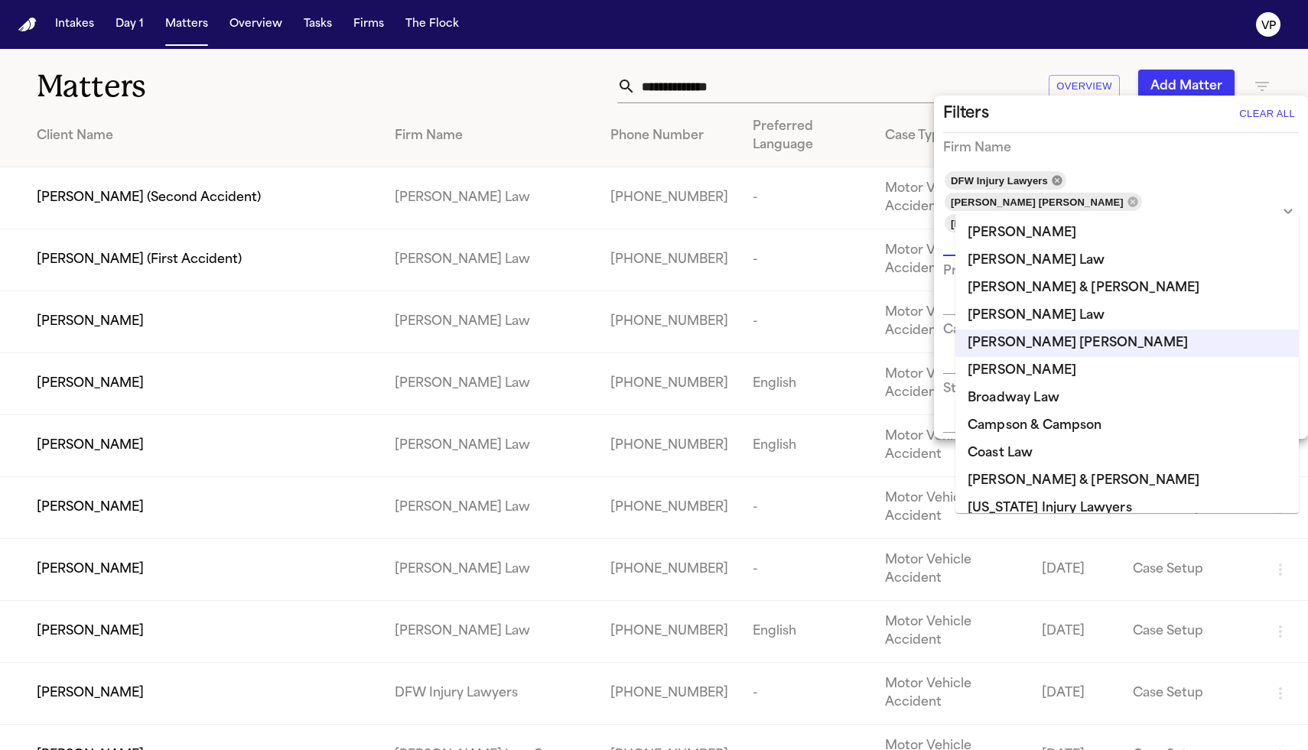
click at [1062, 181] on icon at bounding box center [1057, 180] width 12 height 12
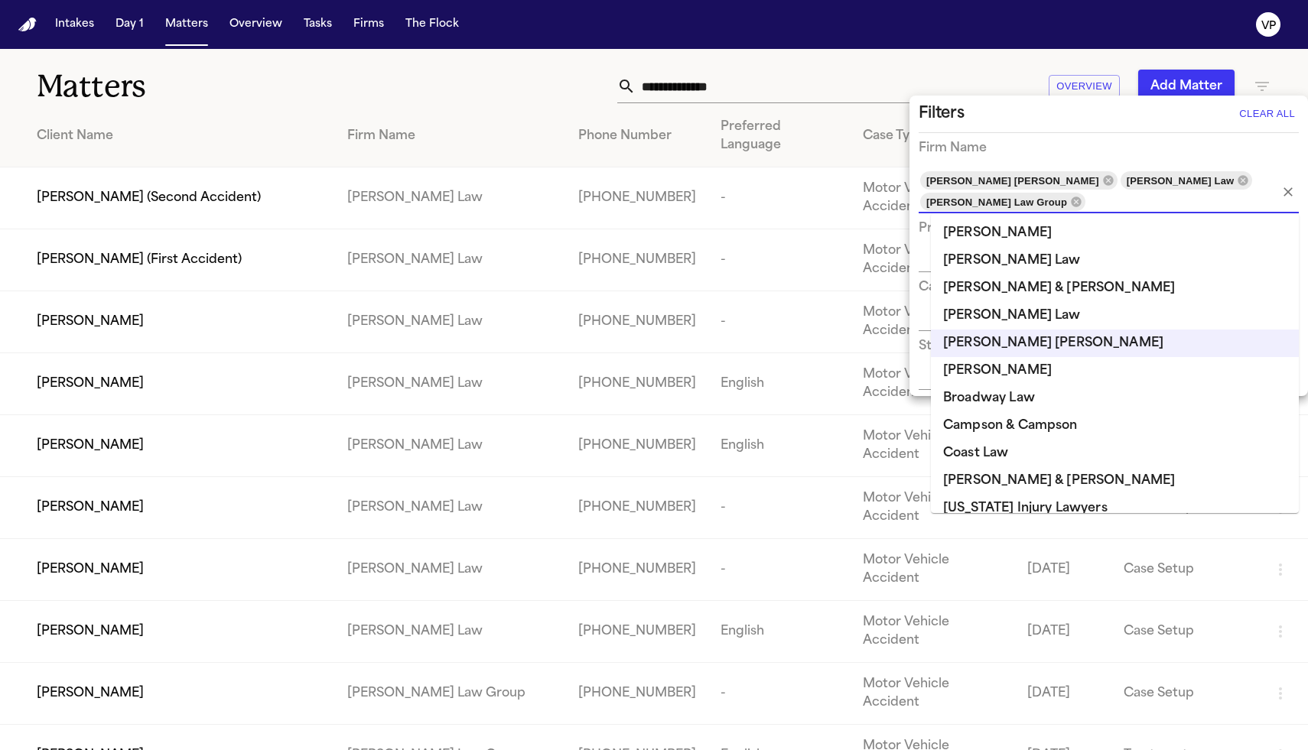
click at [576, 63] on div at bounding box center [654, 375] width 1308 height 750
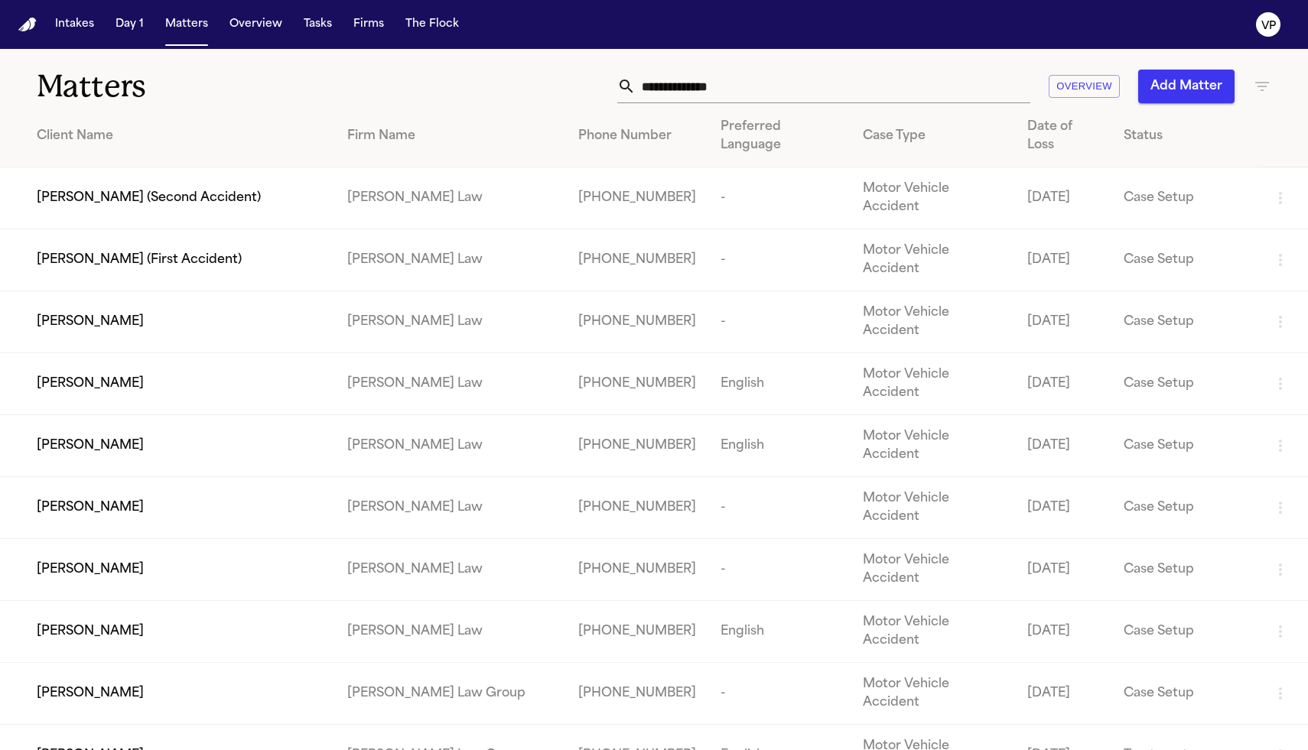
click at [1260, 83] on icon "button" at bounding box center [1262, 86] width 14 height 9
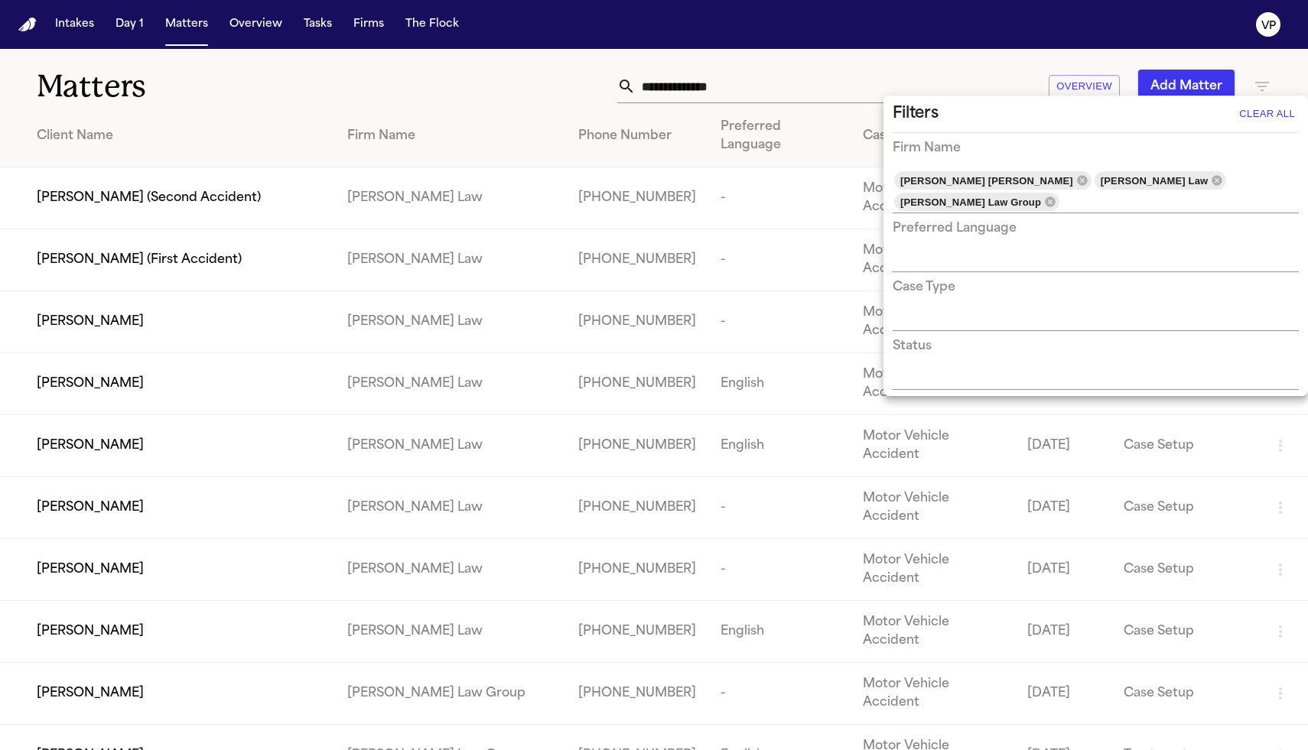
click at [1093, 309] on input "text" at bounding box center [1084, 319] width 383 height 21
click at [1062, 341] on div "Status" at bounding box center [1096, 363] width 406 height 53
click at [994, 368] on input "text" at bounding box center [1084, 378] width 383 height 21
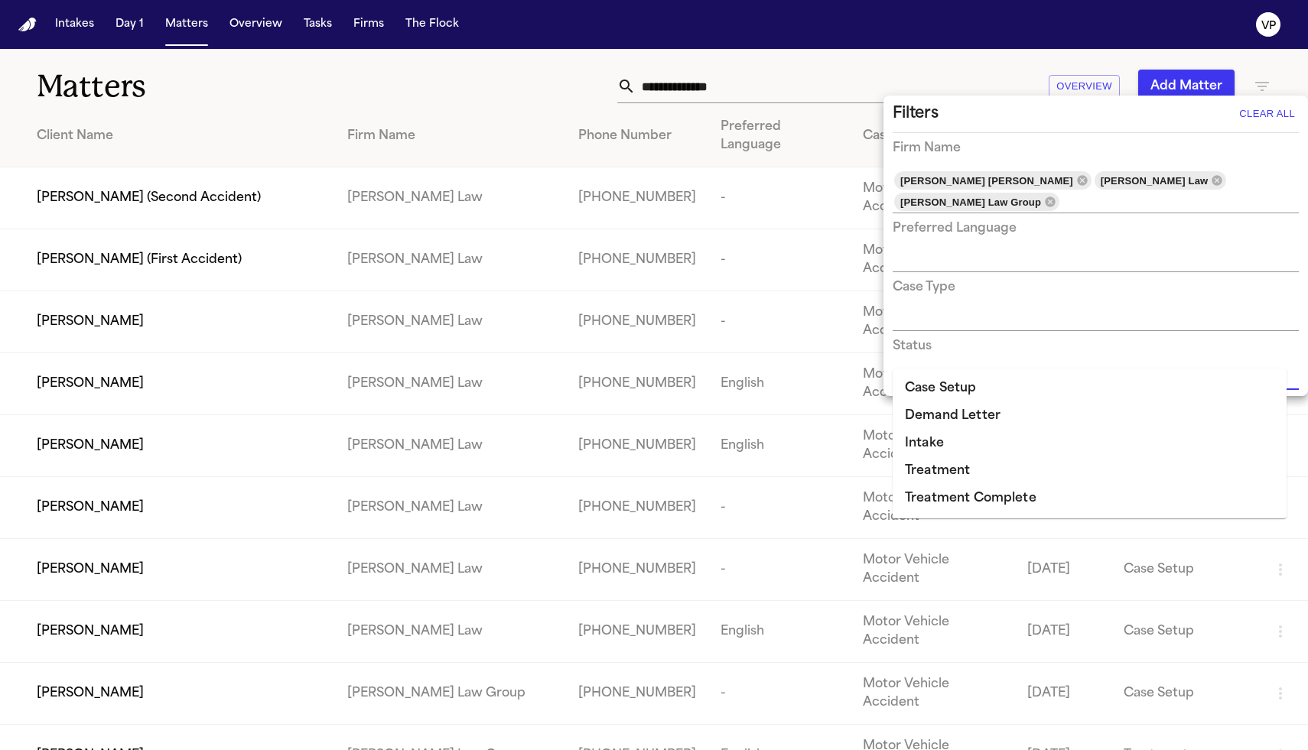
click at [981, 398] on li "Case Setup" at bounding box center [1090, 389] width 394 height 28
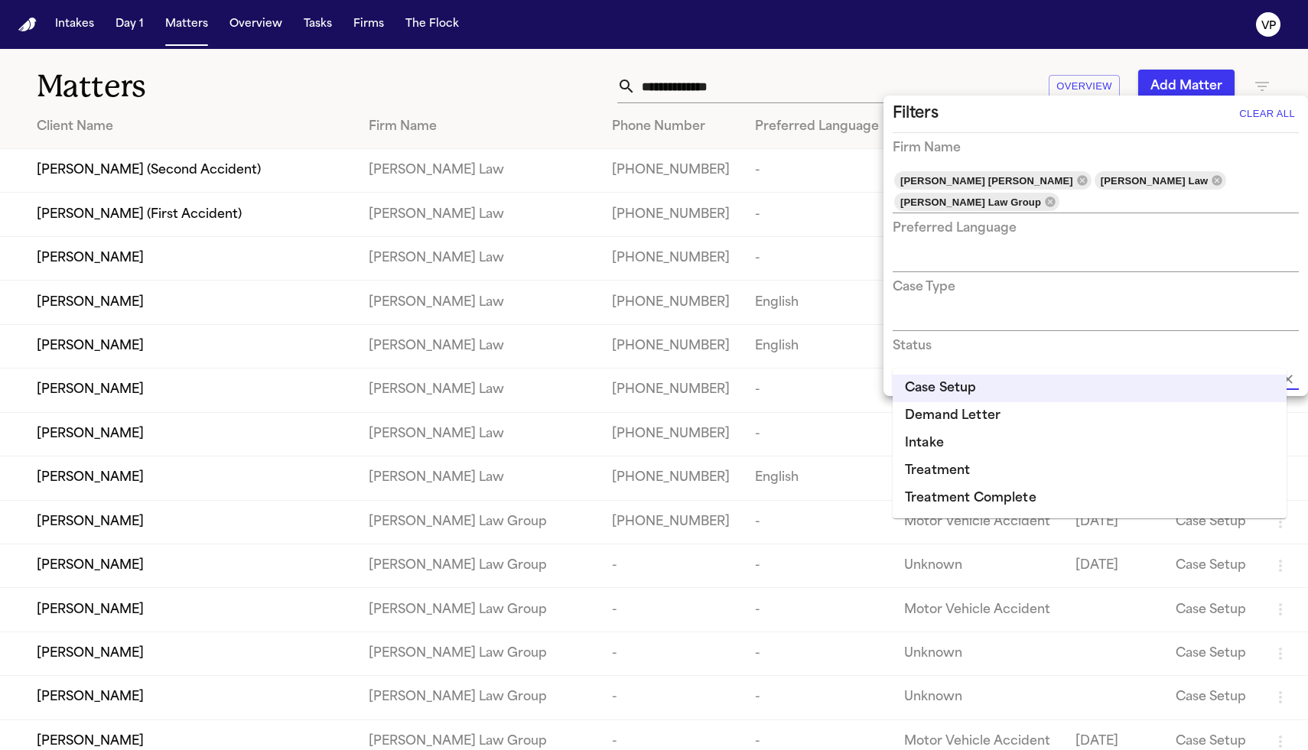
click at [980, 423] on li "Demand Letter" at bounding box center [1090, 416] width 394 height 28
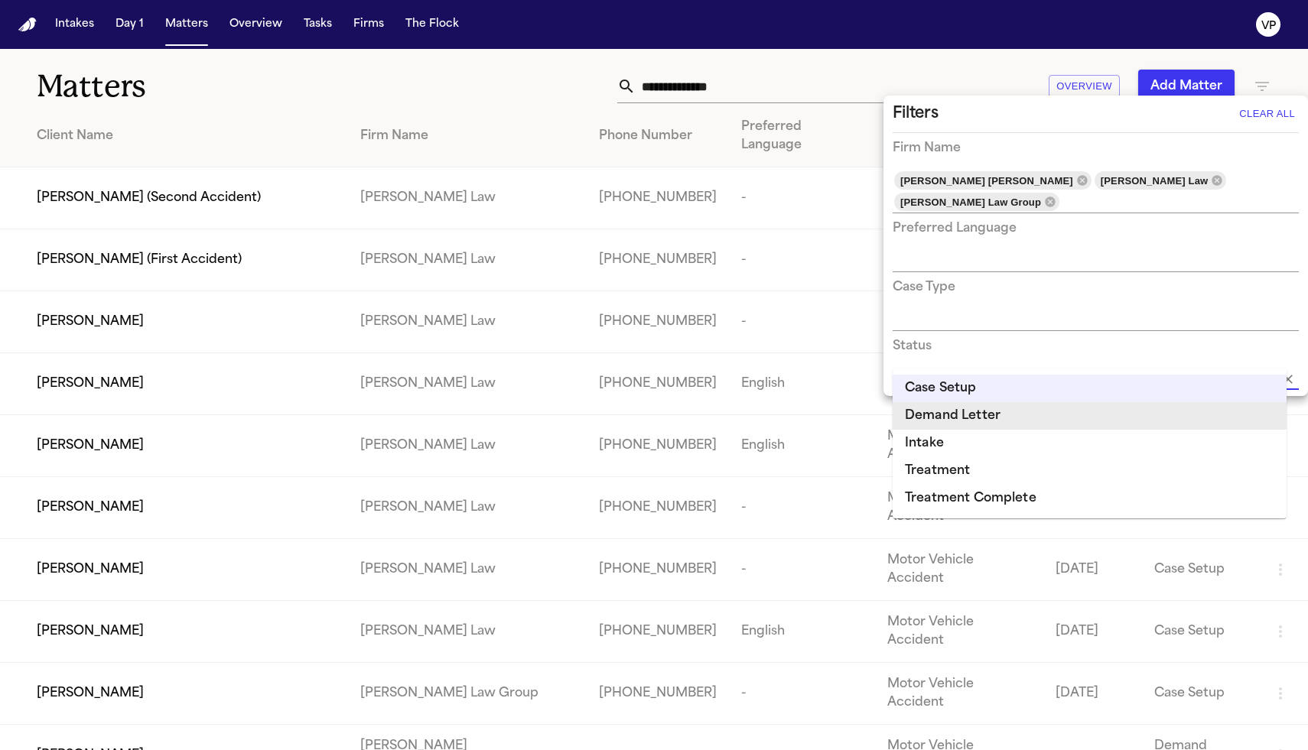
click at [980, 423] on li "Demand Letter" at bounding box center [1090, 416] width 394 height 28
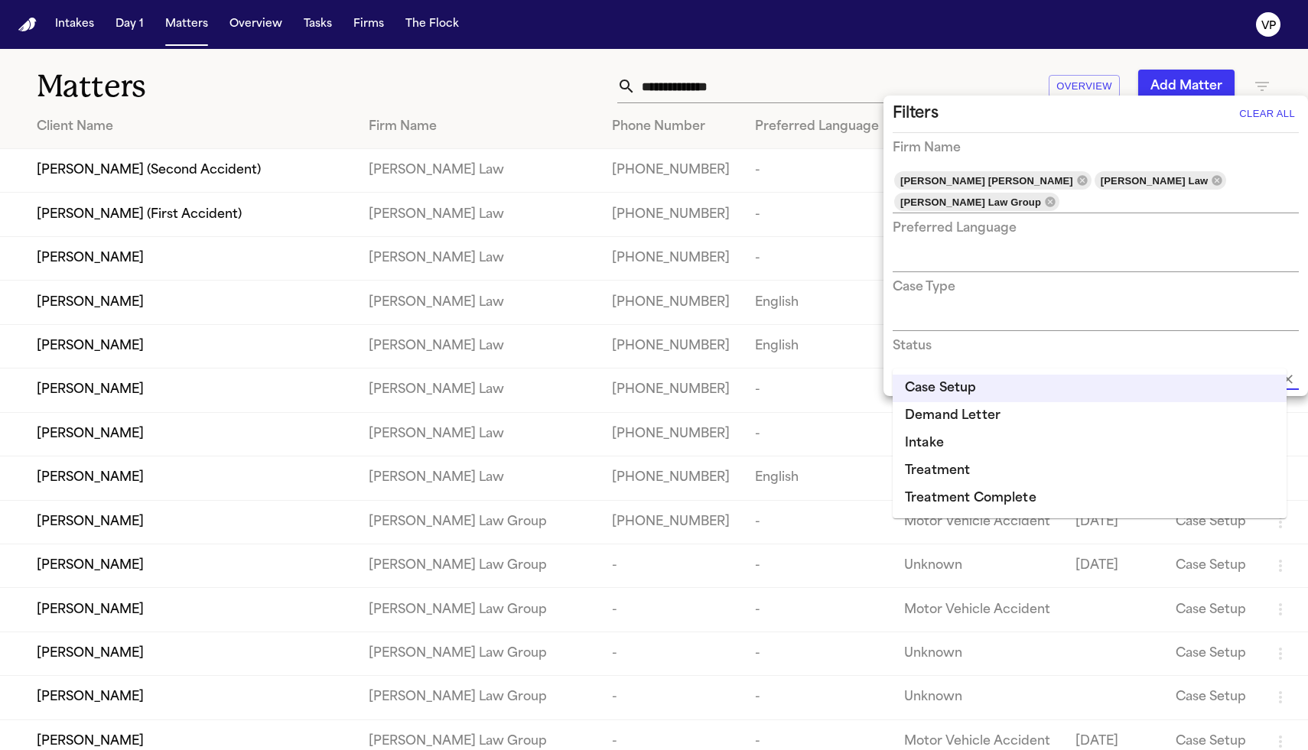
click at [971, 435] on li "Intake" at bounding box center [1090, 444] width 394 height 28
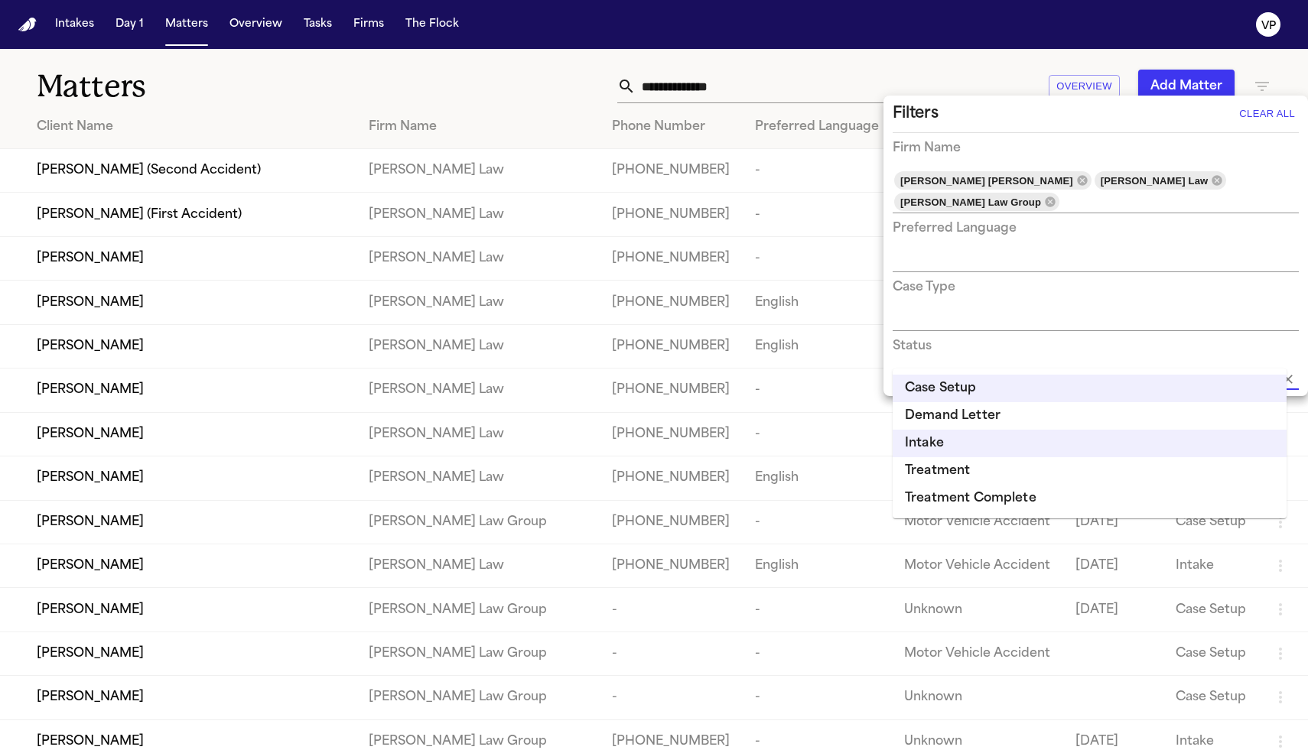
click at [974, 480] on li "Treatment" at bounding box center [1090, 471] width 394 height 28
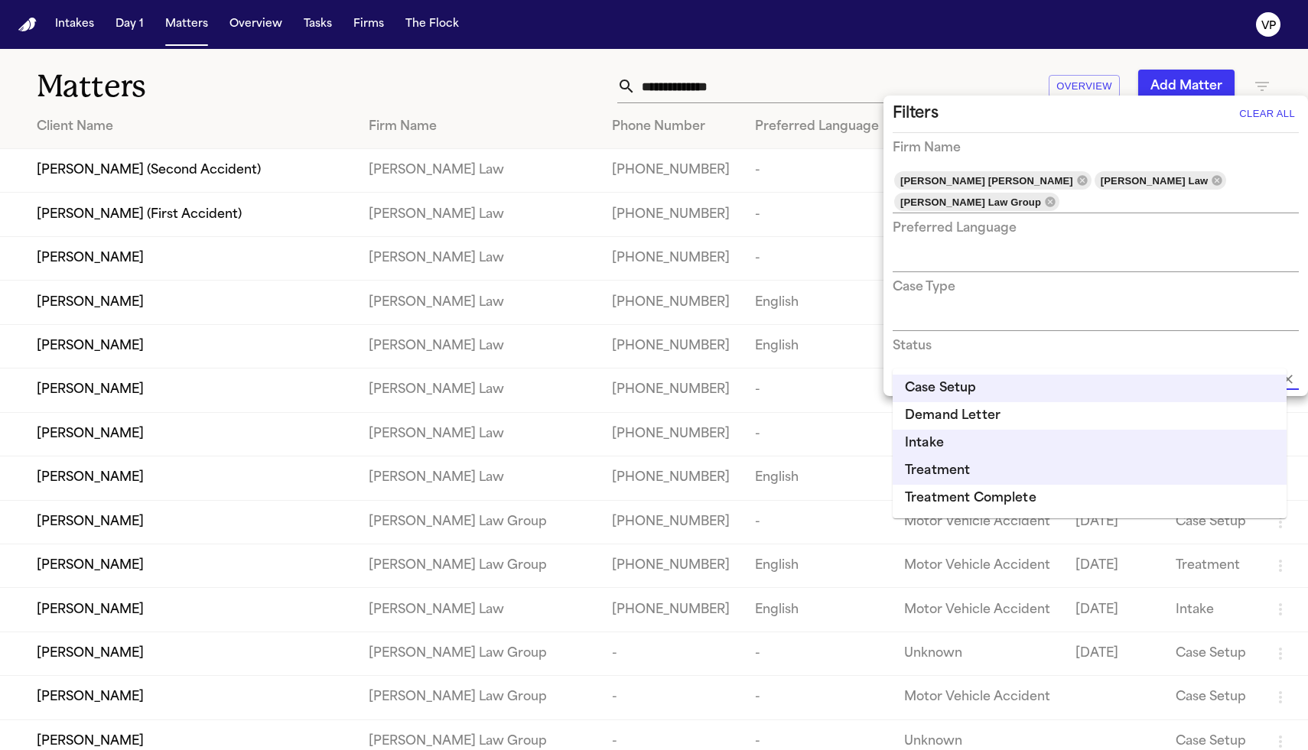
click at [981, 500] on li "Treatment Complete" at bounding box center [1090, 499] width 394 height 28
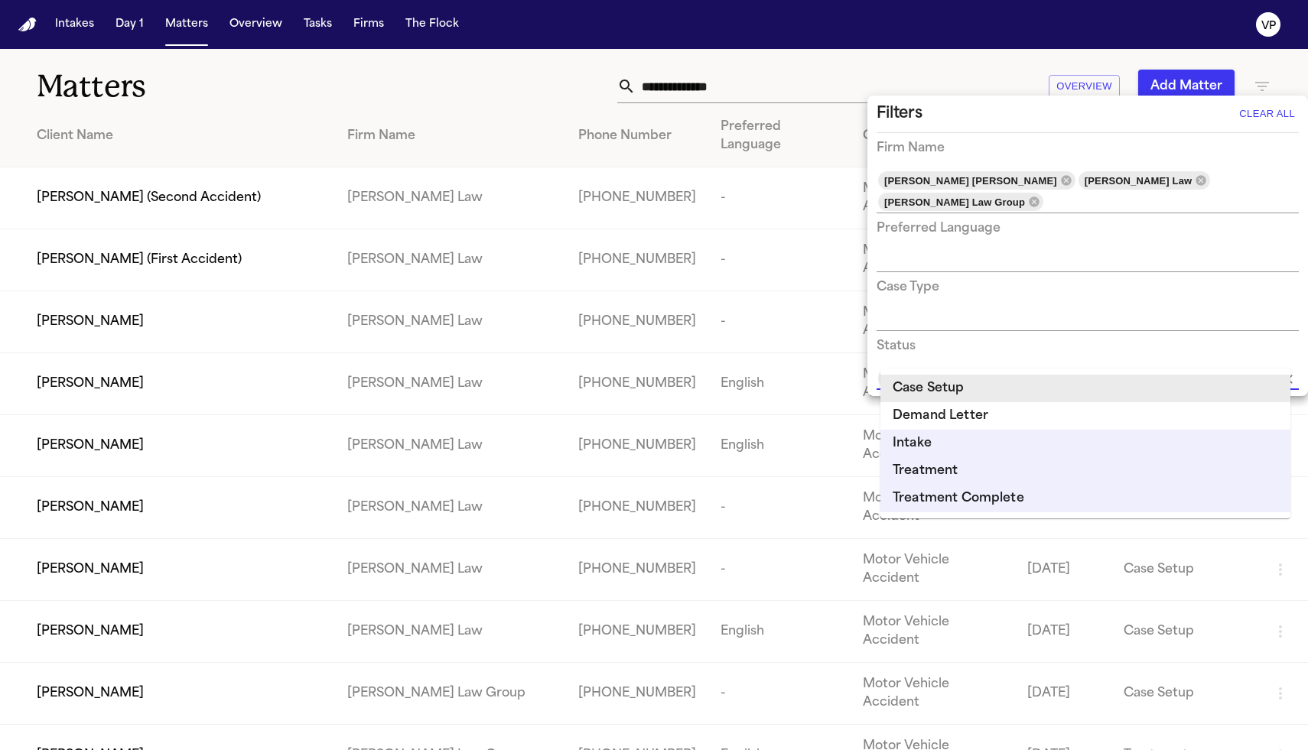
click at [998, 309] on input "text" at bounding box center [1076, 319] width 399 height 21
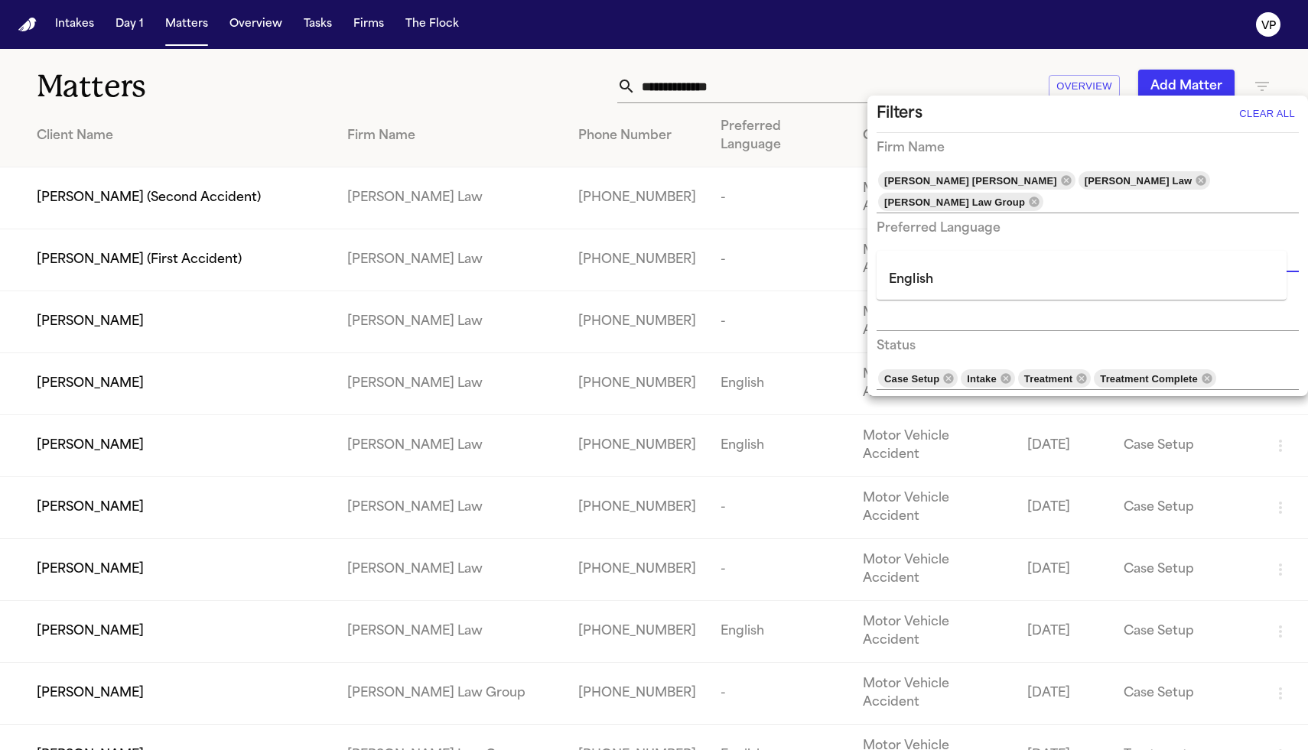
click at [965, 250] on input "text" at bounding box center [1076, 260] width 399 height 21
click at [967, 102] on div "Filters Clear All" at bounding box center [1088, 114] width 422 height 24
click at [992, 70] on div at bounding box center [654, 375] width 1308 height 750
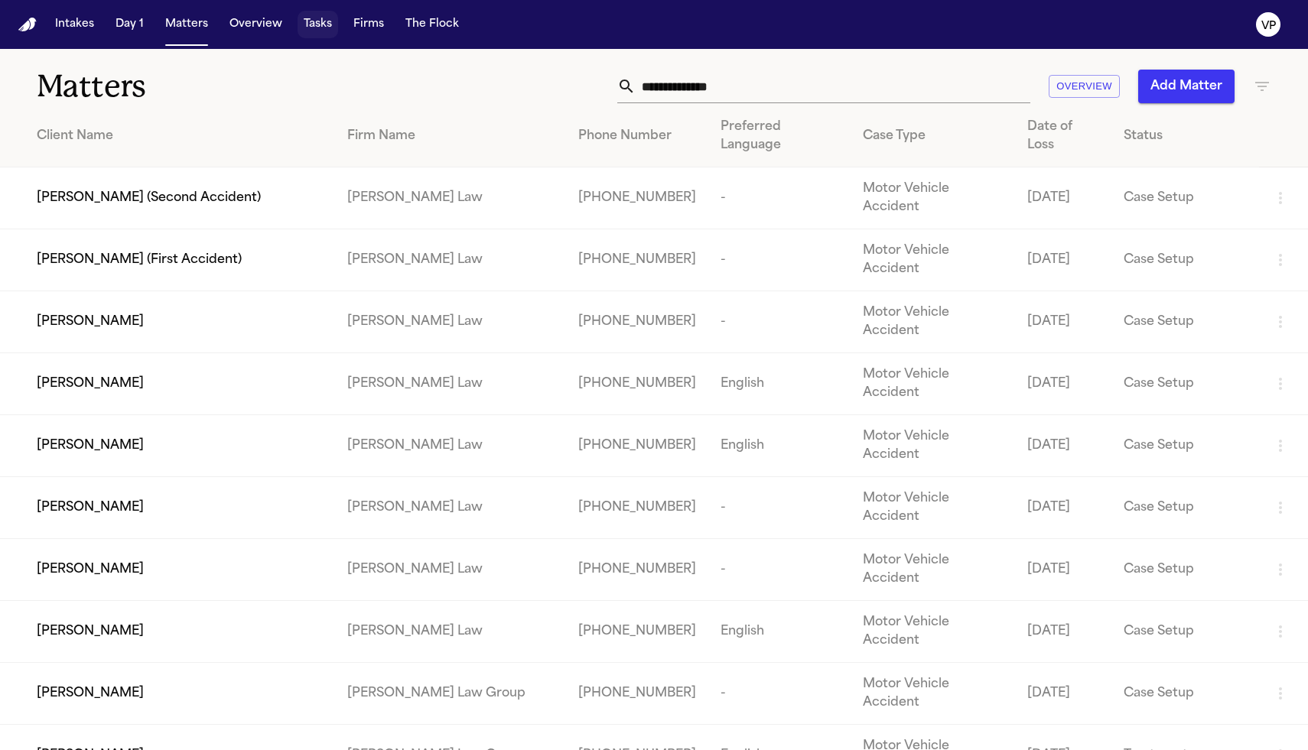
click at [304, 24] on button "Tasks" at bounding box center [318, 25] width 41 height 28
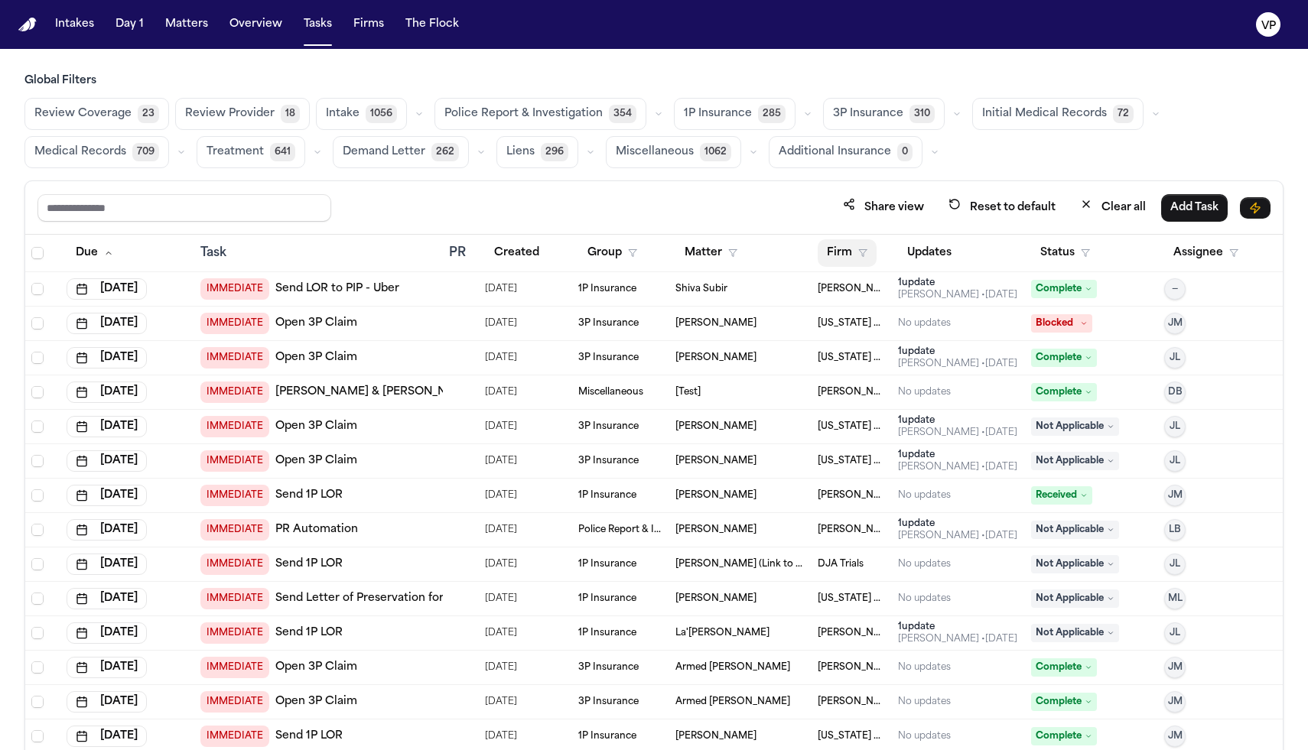
click at [844, 253] on button "Firm" at bounding box center [847, 253] width 59 height 28
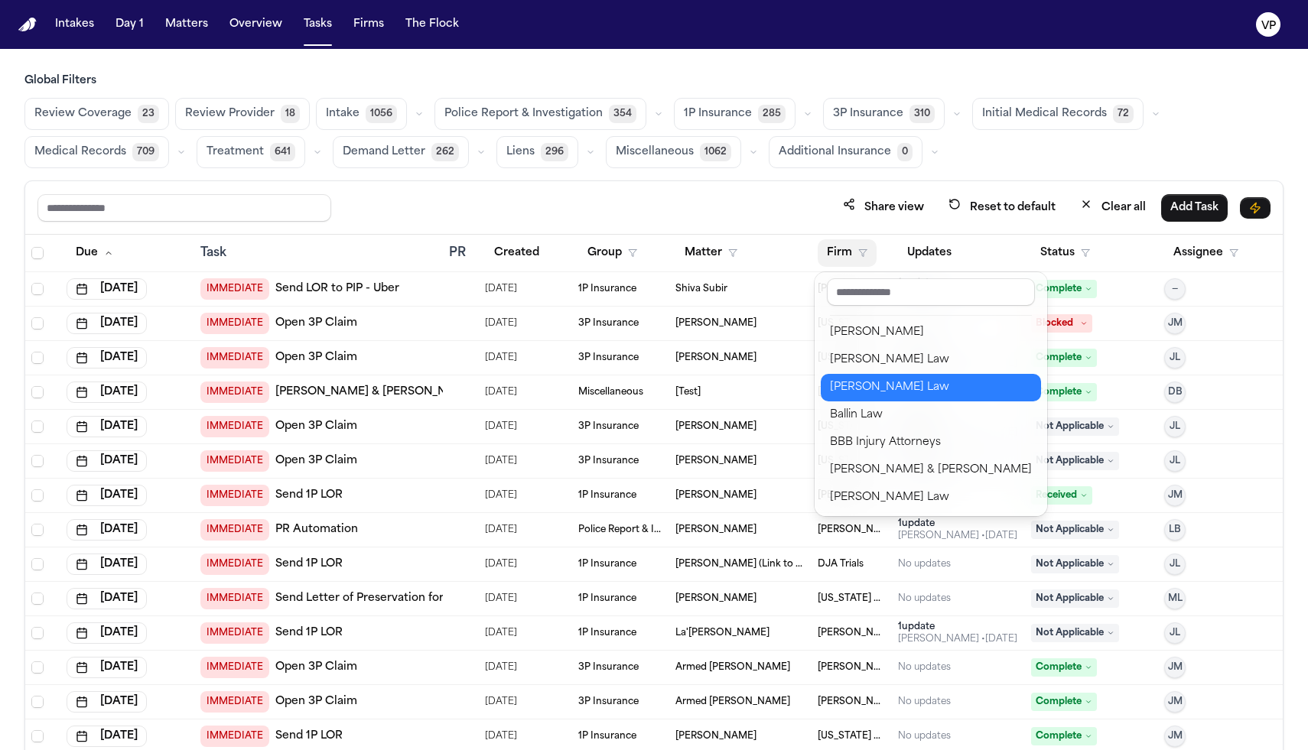
click at [889, 386] on div "[PERSON_NAME] Law" at bounding box center [931, 388] width 202 height 18
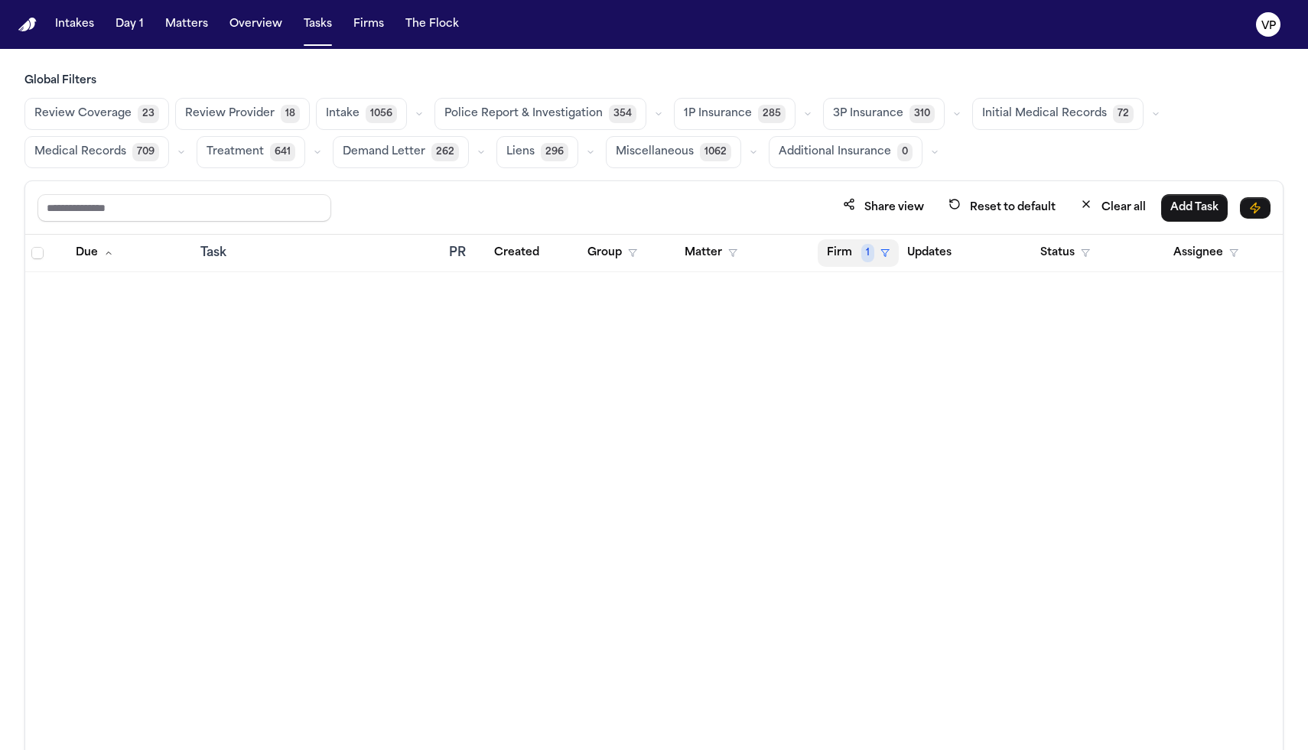
click at [866, 252] on span "1" at bounding box center [867, 253] width 13 height 18
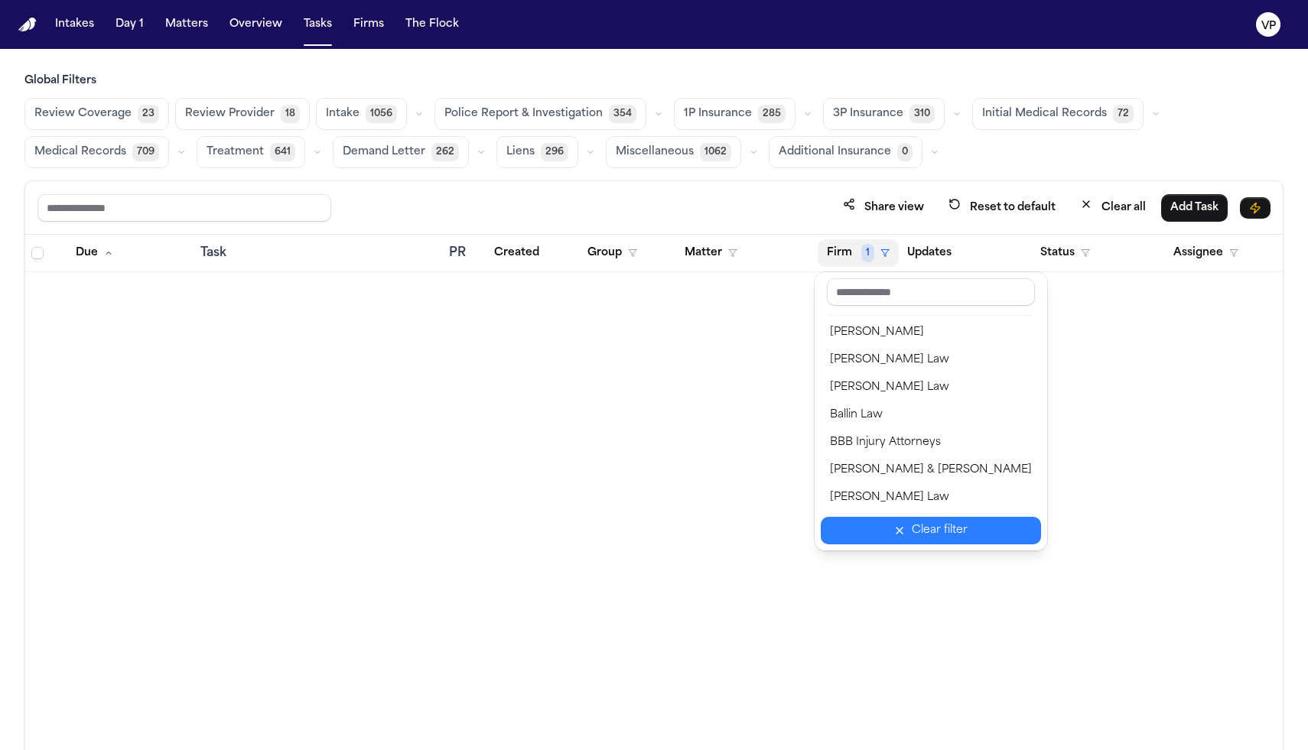
click at [918, 542] on button "Clear filter" at bounding box center [931, 531] width 220 height 28
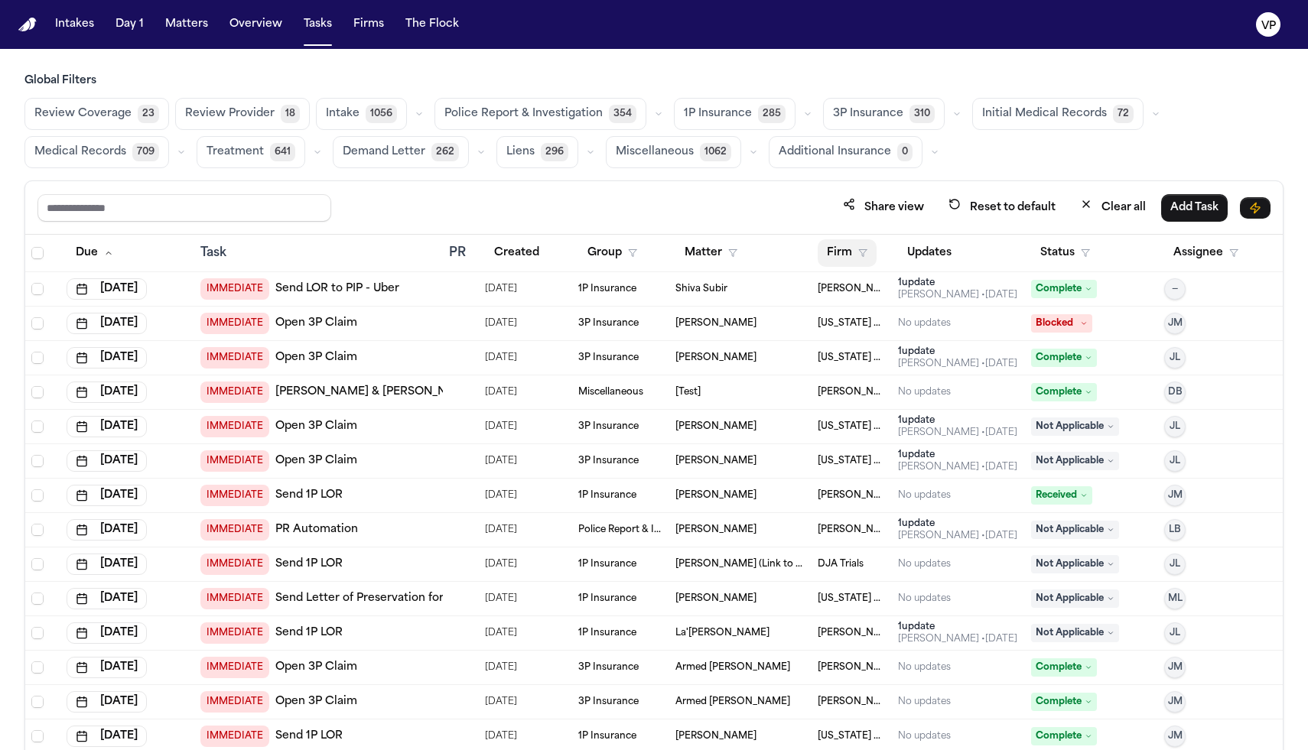
click at [841, 256] on button "Firm" at bounding box center [847, 253] width 59 height 28
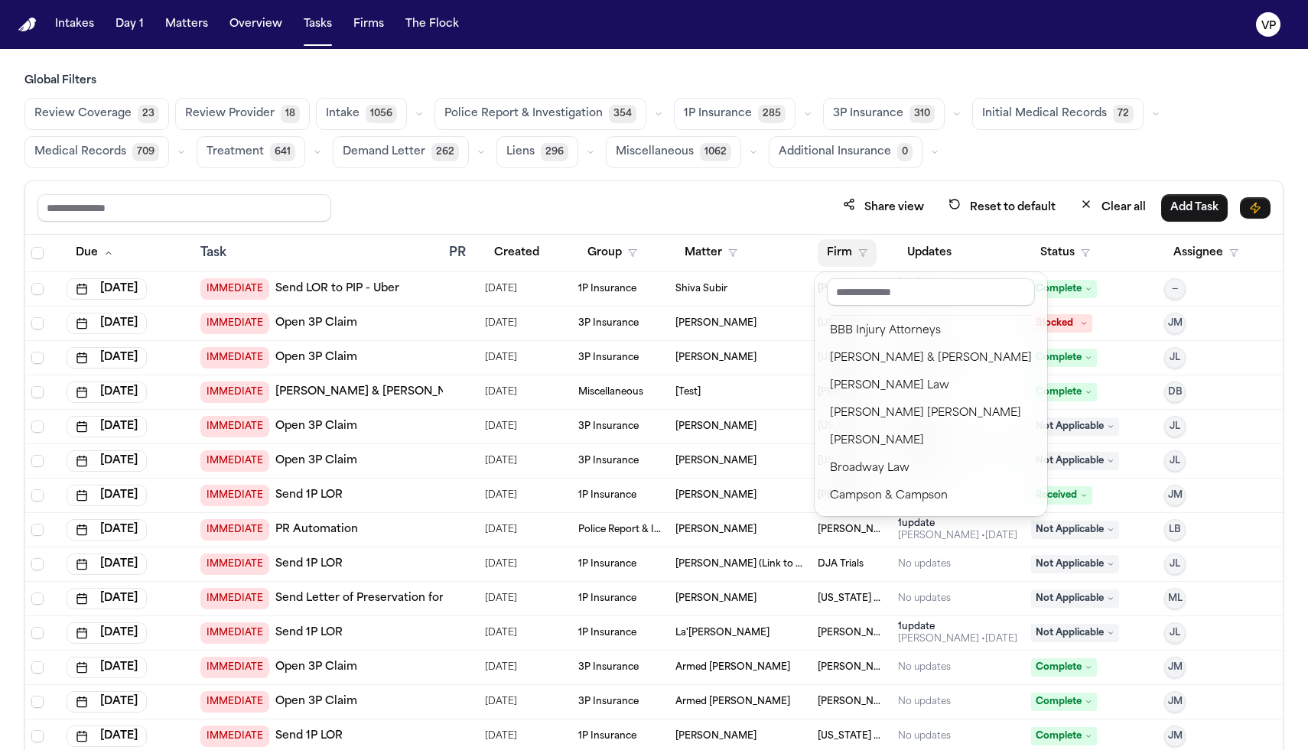
scroll to position [131, 0]
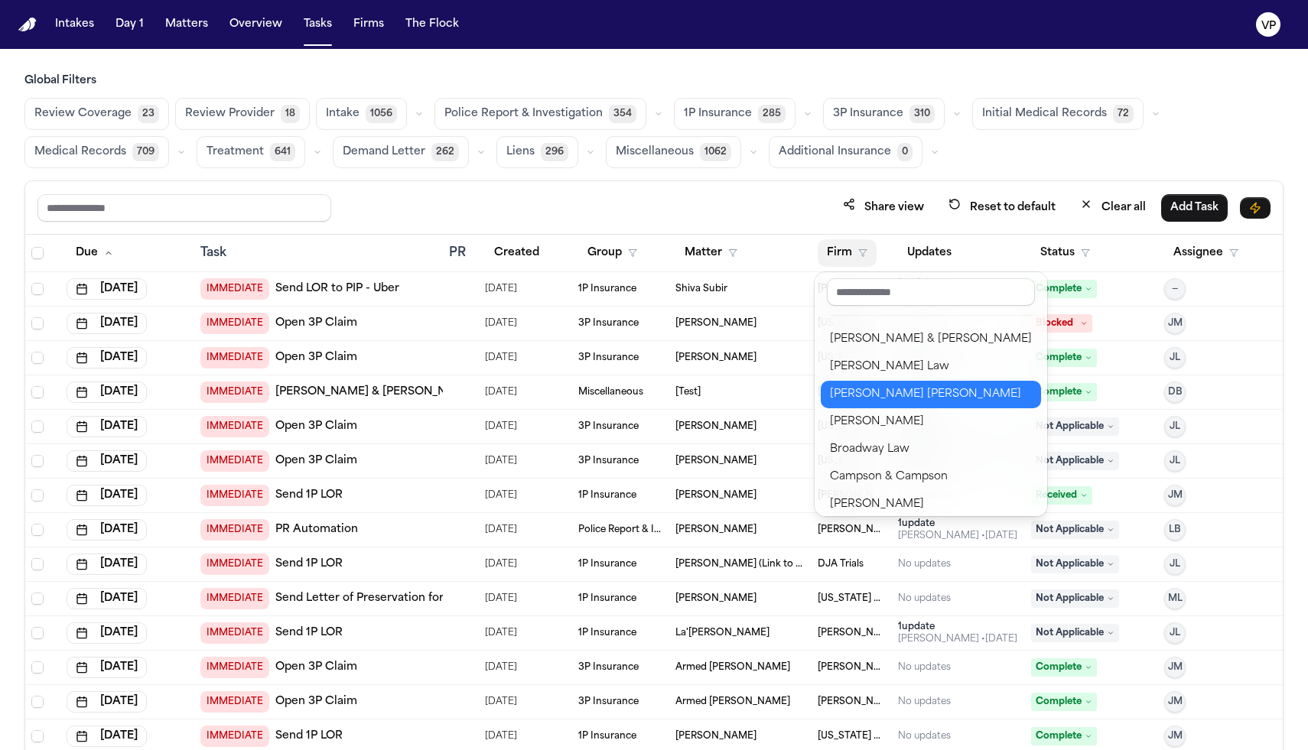
click at [878, 405] on button "[PERSON_NAME] [PERSON_NAME]" at bounding box center [931, 395] width 220 height 28
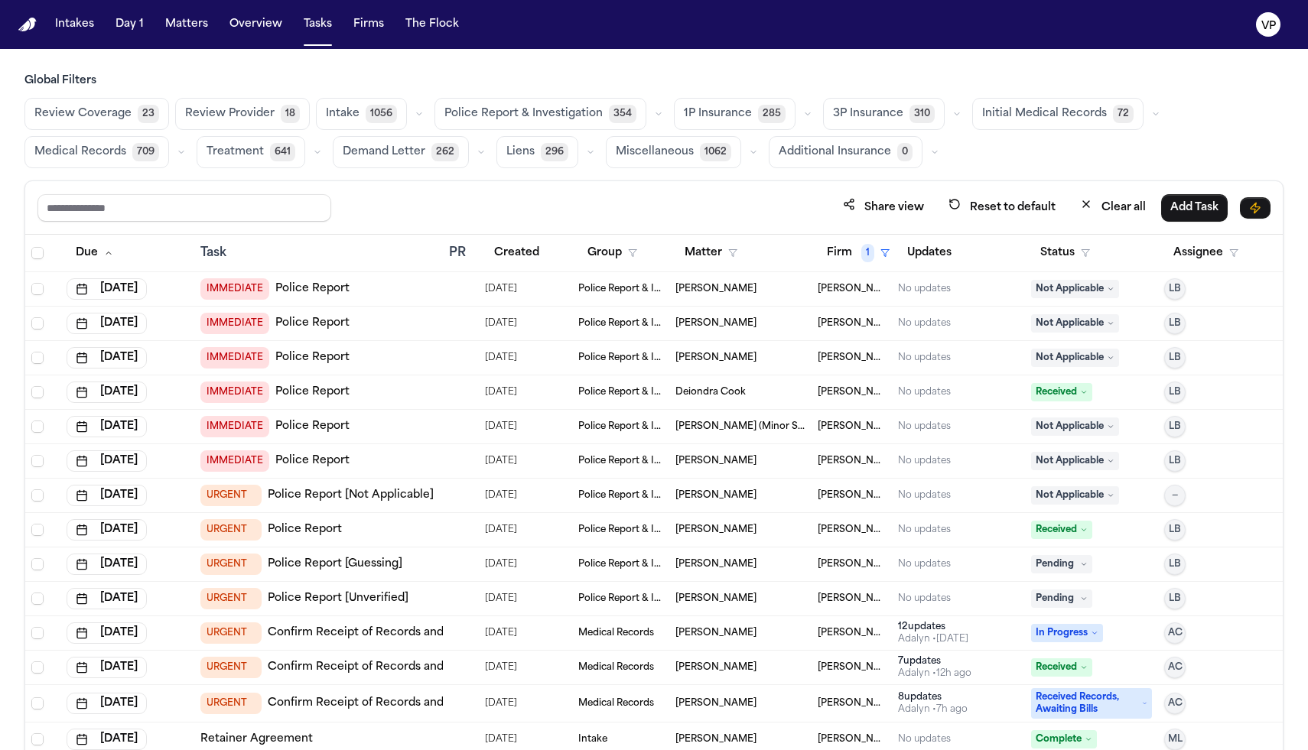
click at [792, 212] on div "Share view Reset to default Clear all Add Task" at bounding box center [653, 208] width 1233 height 28
click at [853, 252] on button "Firm 1" at bounding box center [858, 253] width 81 height 28
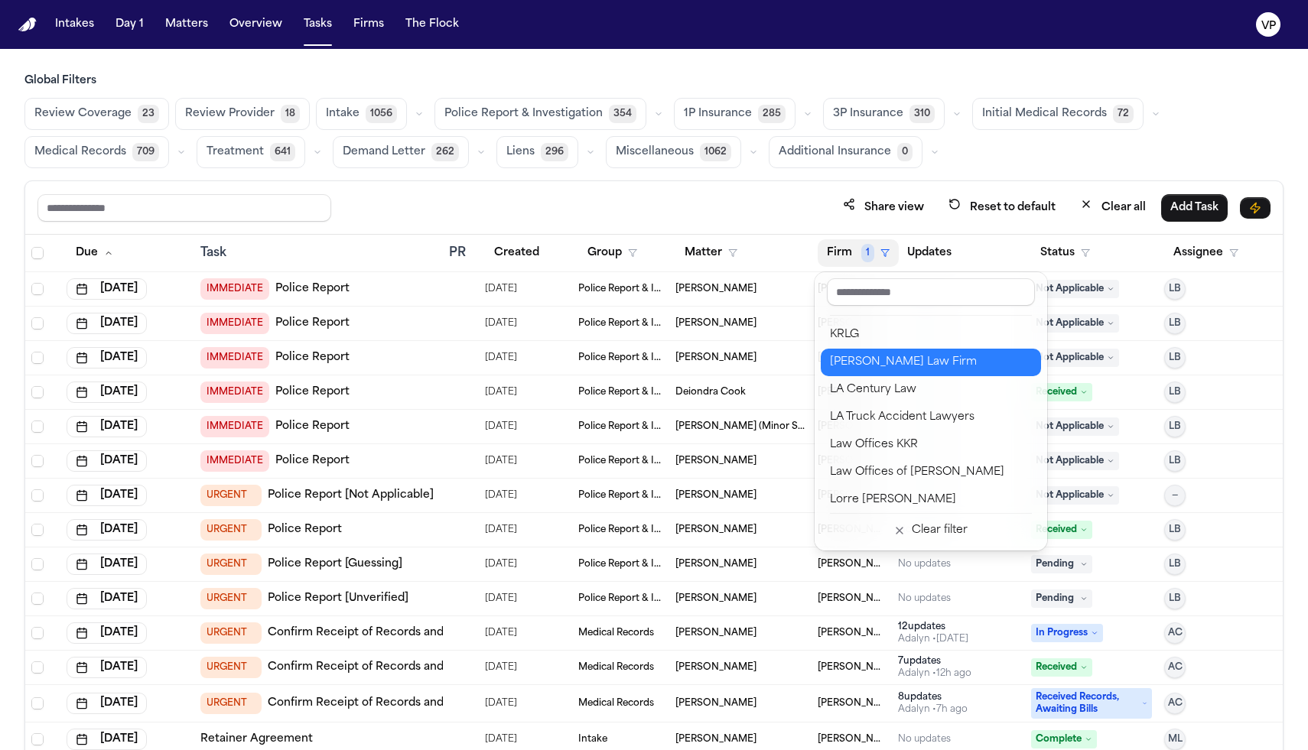
scroll to position [1128, 0]
click at [883, 358] on div "[PERSON_NAME] Law Firm" at bounding box center [931, 361] width 202 height 18
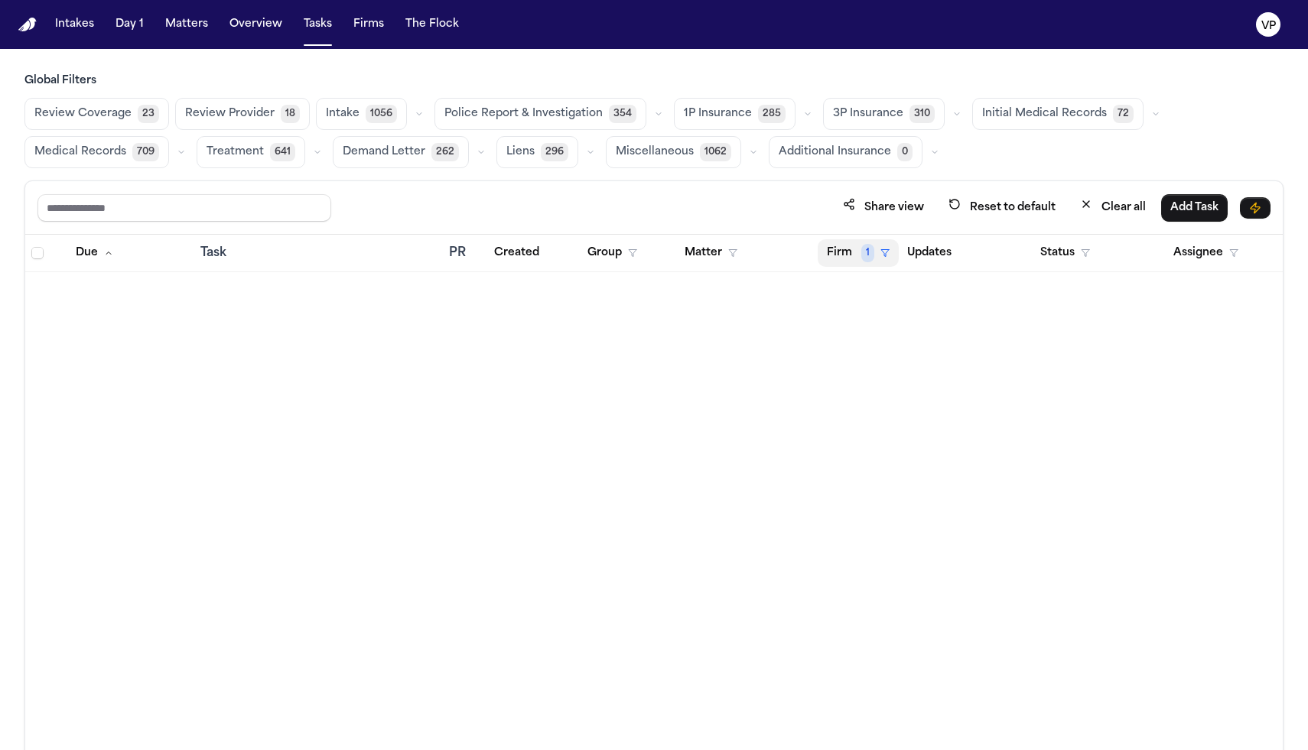
click at [880, 249] on icon "button" at bounding box center [884, 253] width 9 height 9
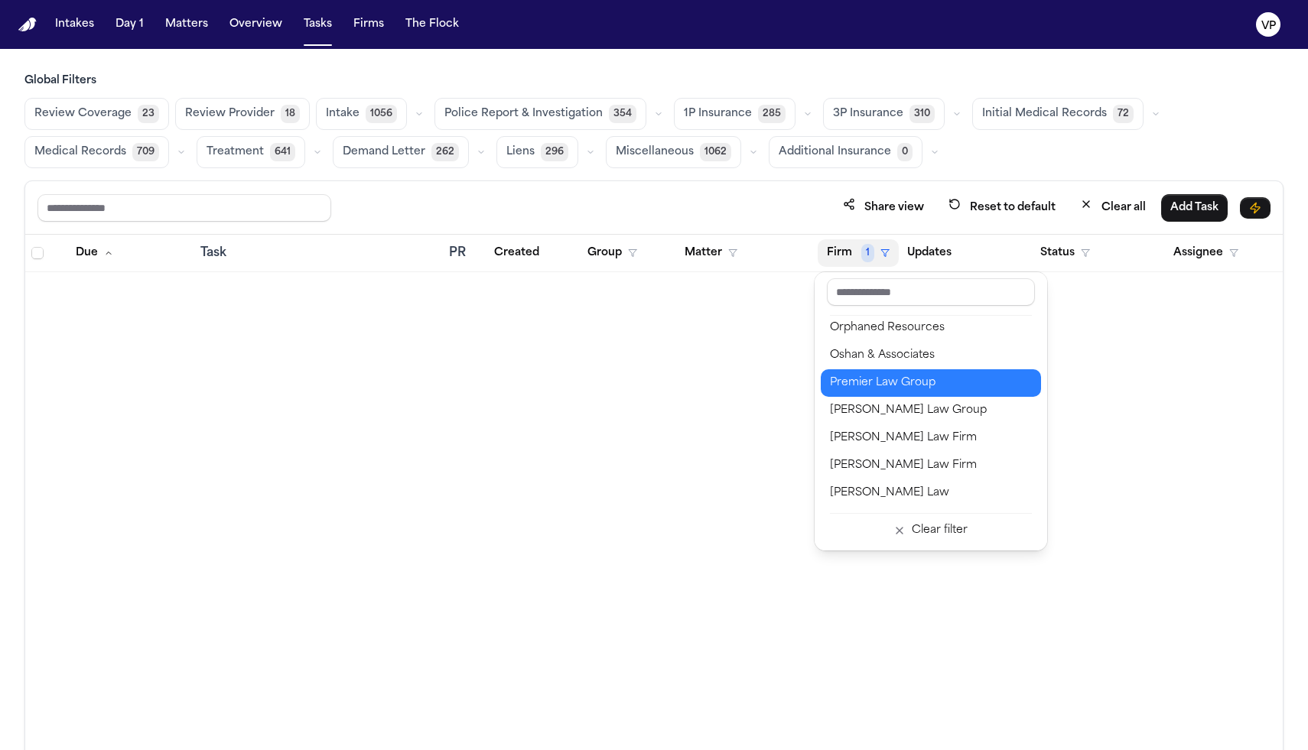
scroll to position [1663, 0]
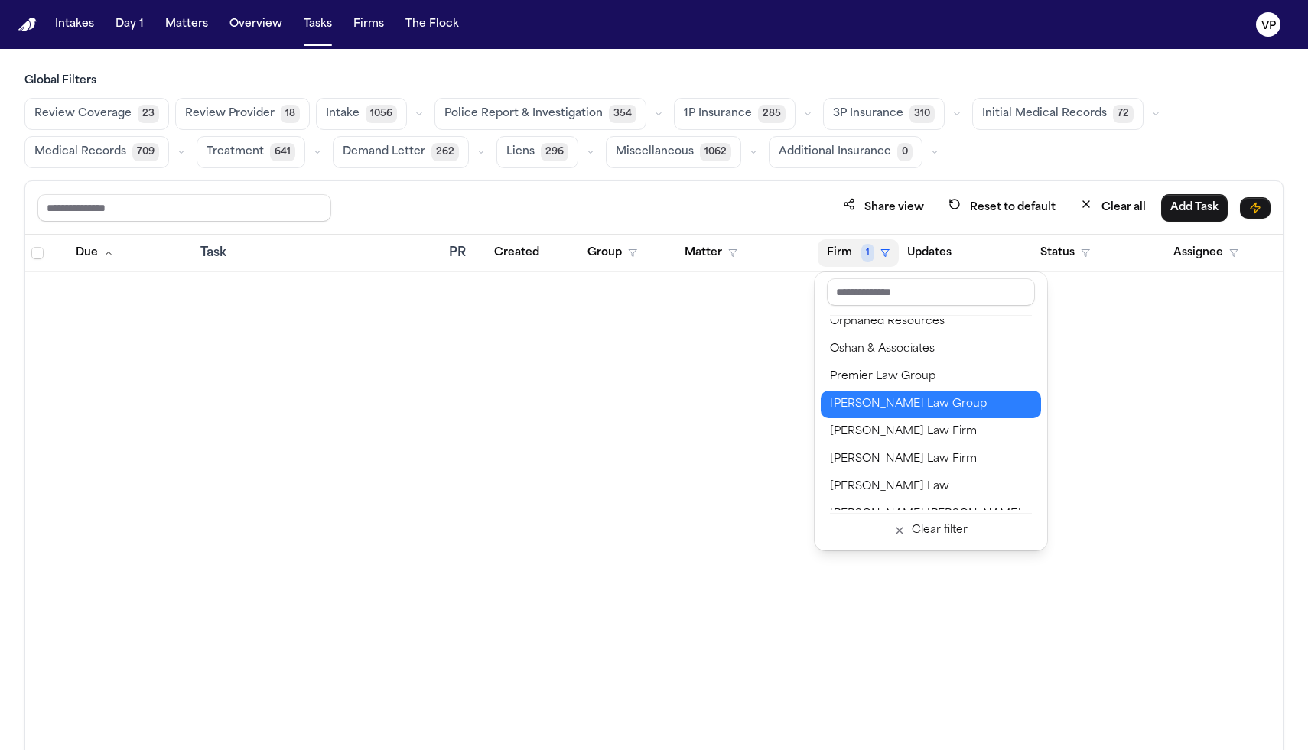
click at [890, 408] on div "[PERSON_NAME] Law Group" at bounding box center [931, 404] width 202 height 18
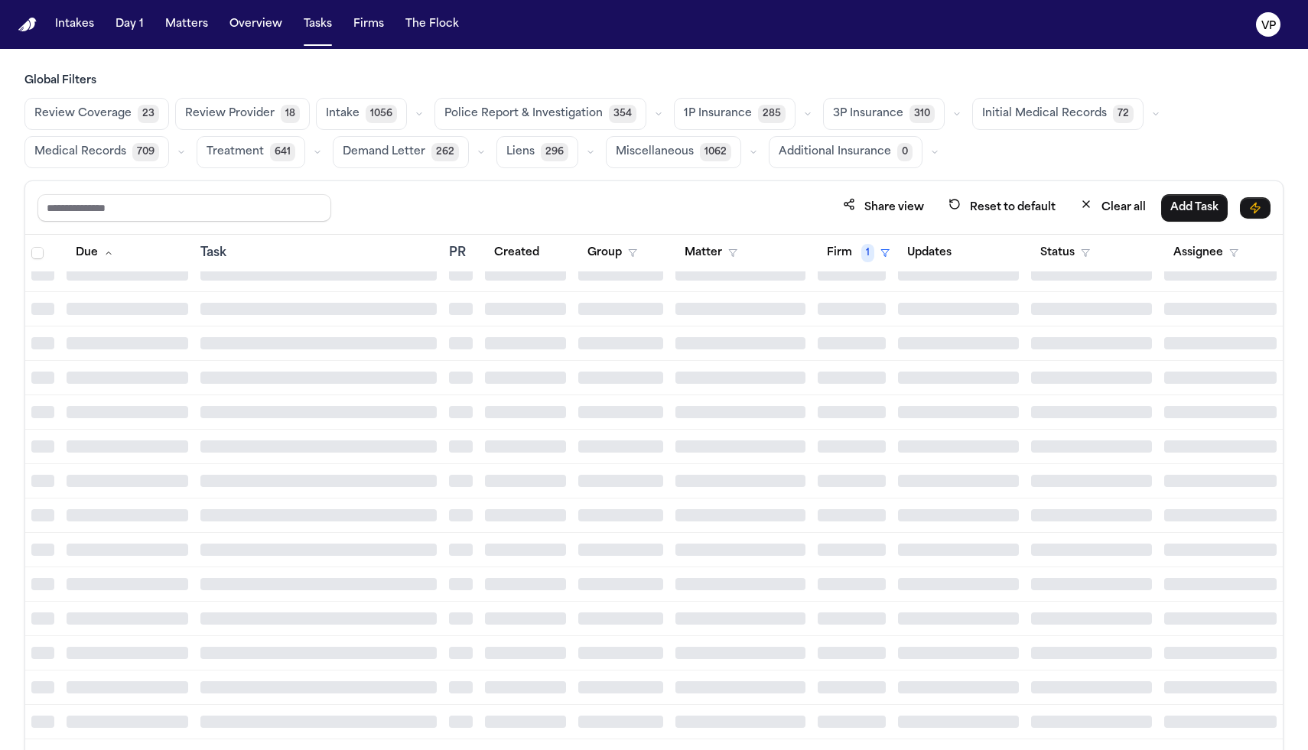
scroll to position [14338, 0]
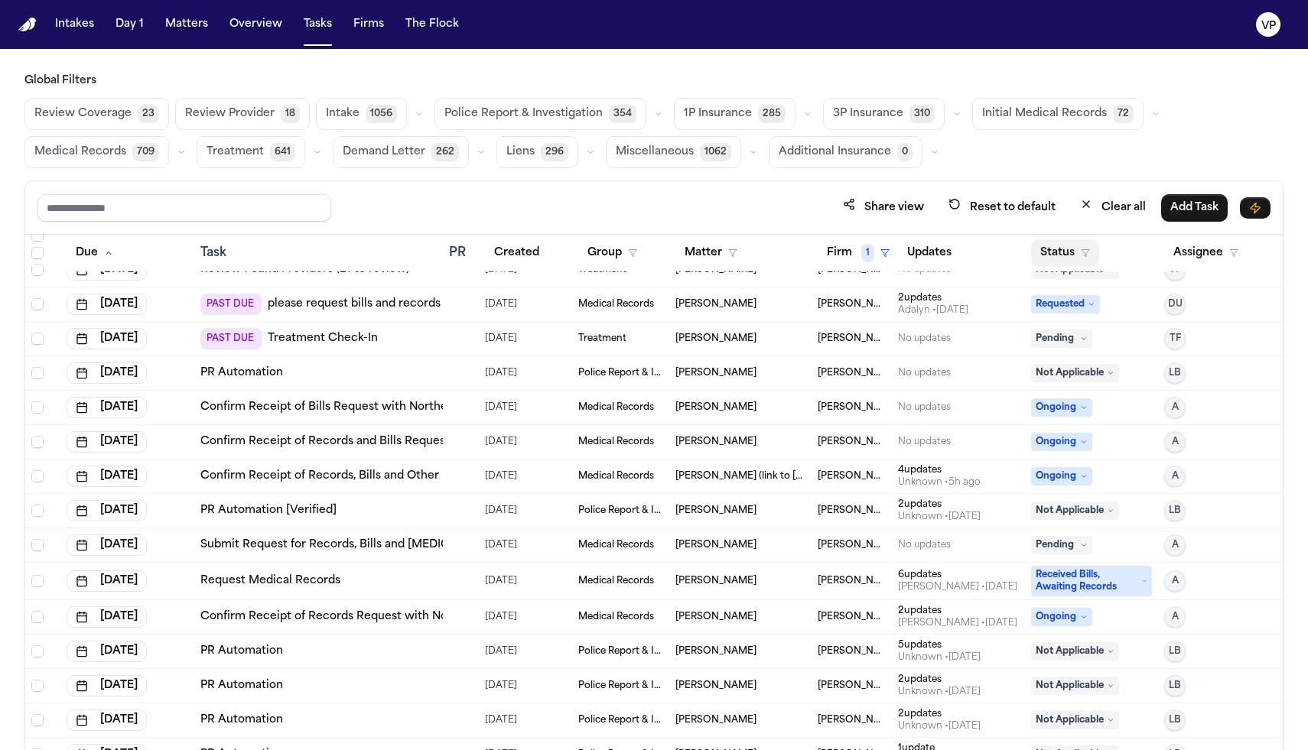
click at [1059, 255] on button "Status" at bounding box center [1065, 253] width 68 height 28
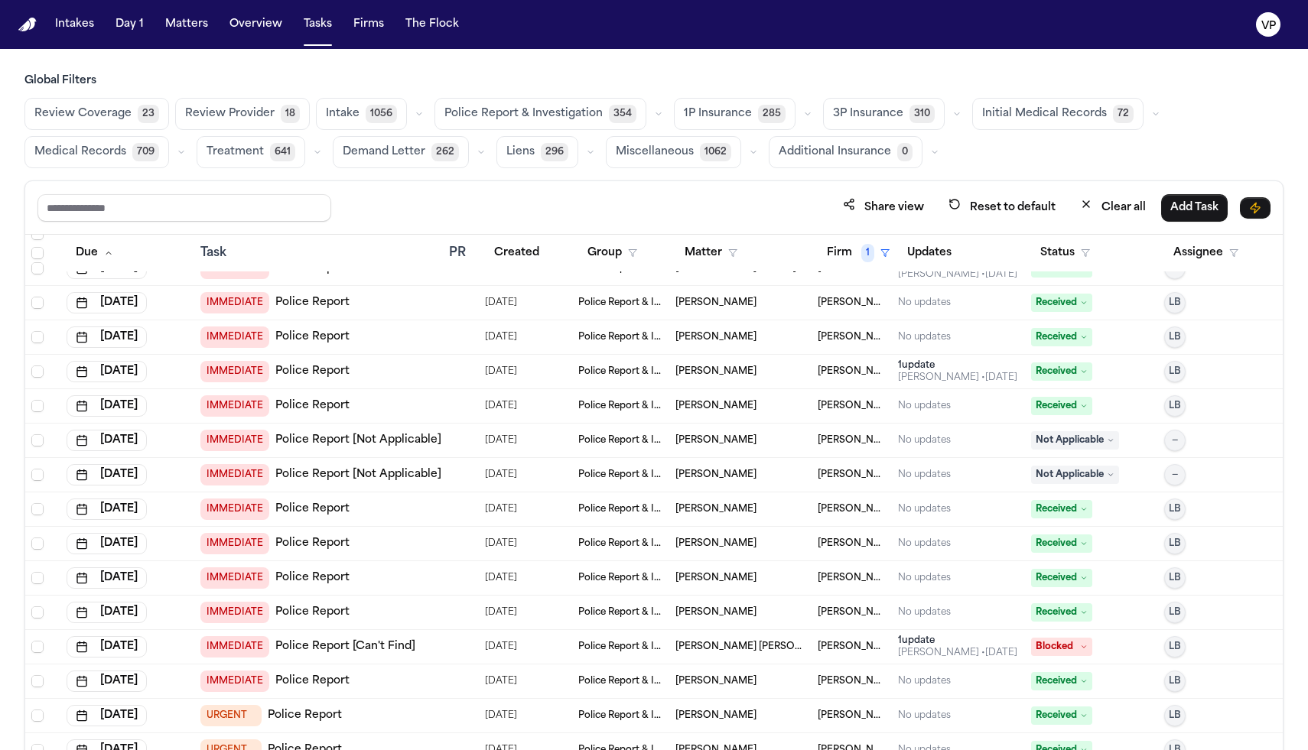
scroll to position [0, 0]
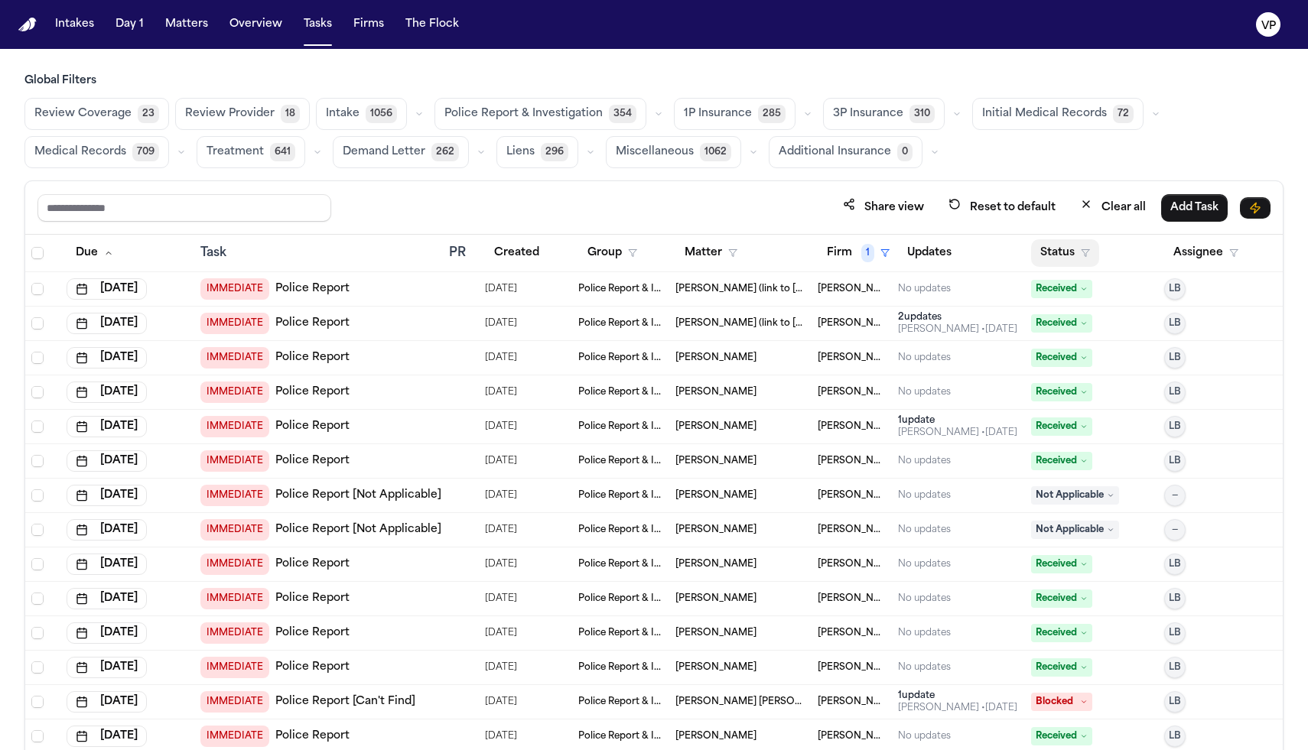
click at [1040, 253] on button "Status" at bounding box center [1065, 253] width 68 height 28
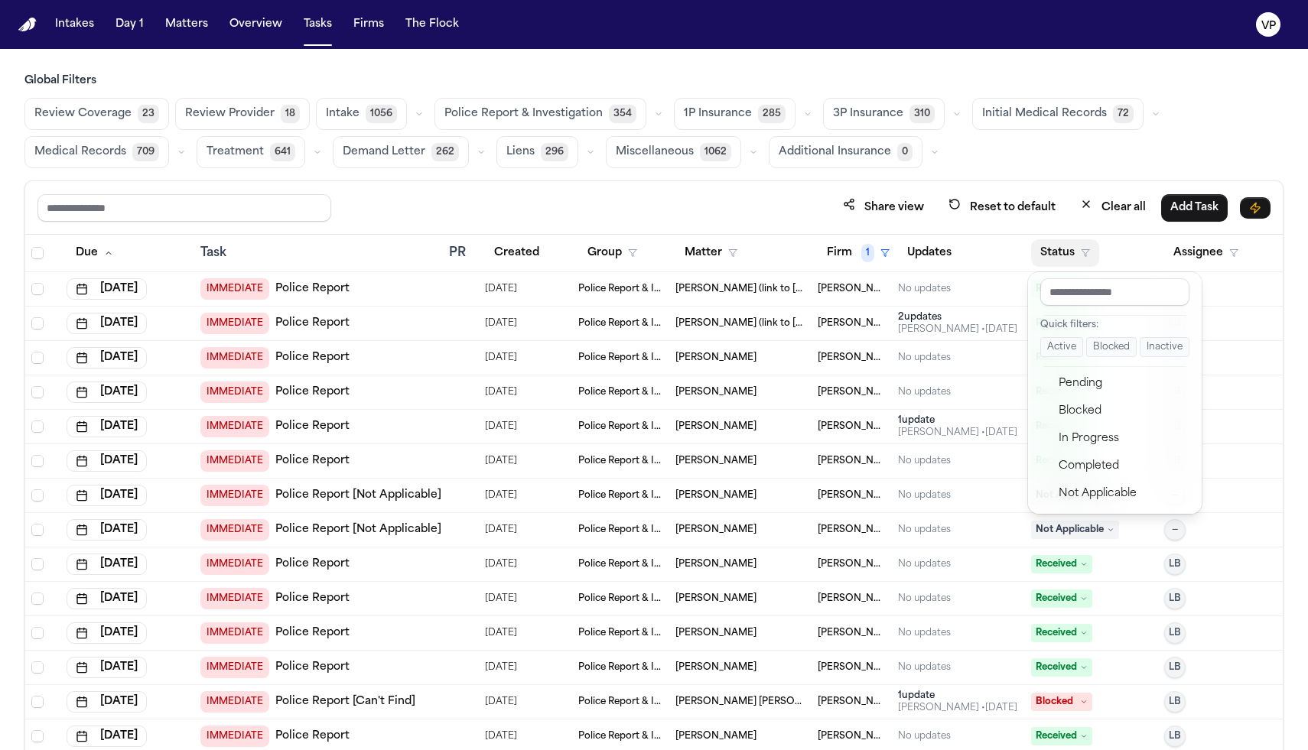
click at [1127, 263] on div "Status" at bounding box center [1091, 253] width 121 height 28
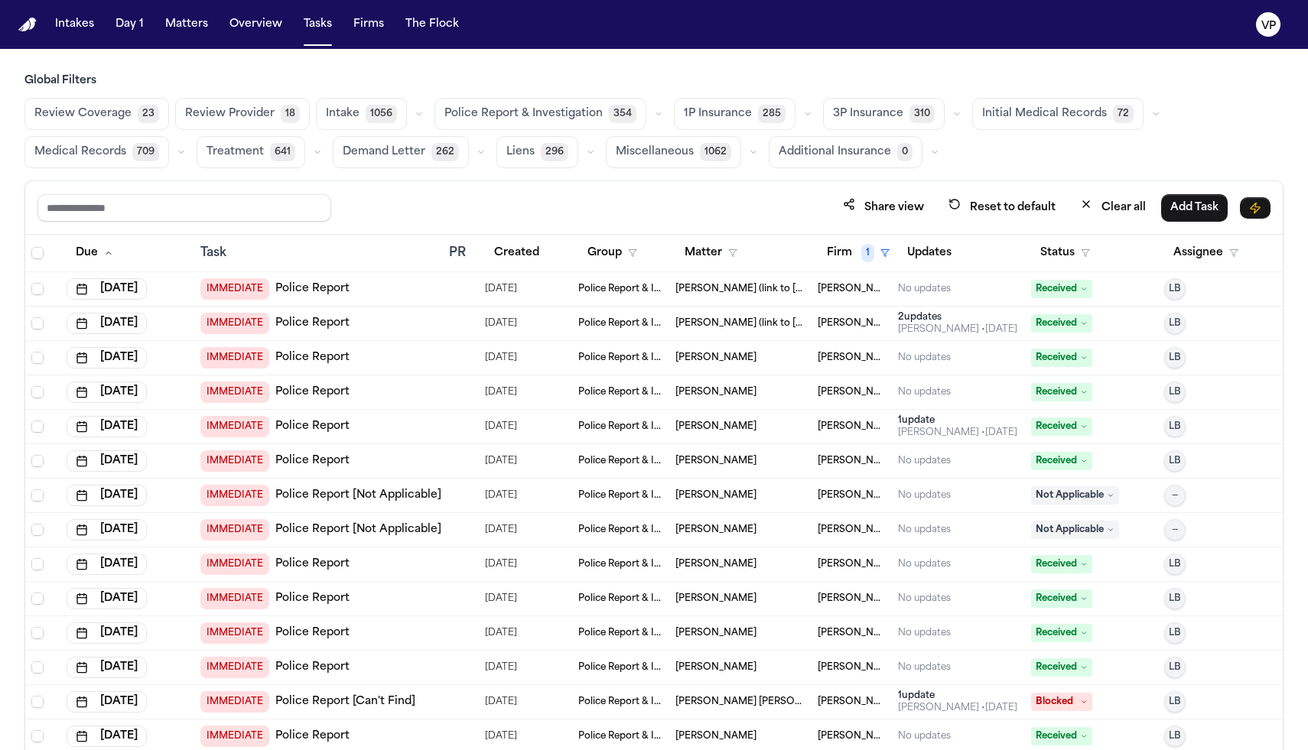
click at [1117, 245] on div "Status" at bounding box center [1091, 253] width 121 height 28
click at [1114, 250] on div "Status" at bounding box center [1091, 253] width 121 height 28
